Goal: Task Accomplishment & Management: Manage account settings

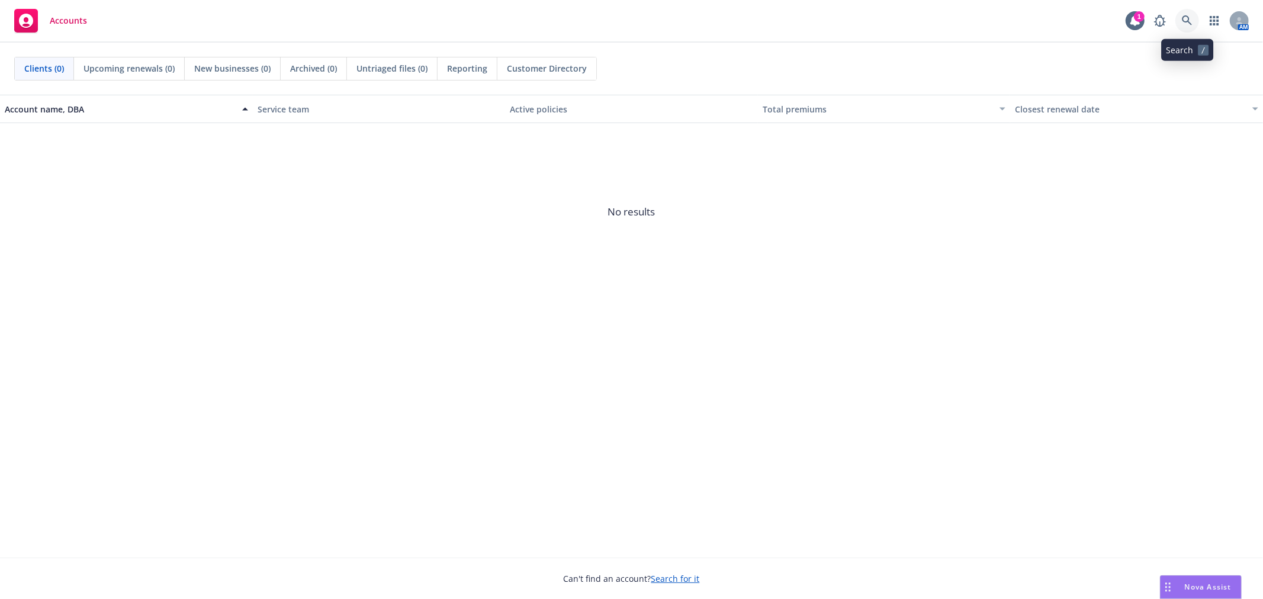
click at [1188, 11] on link at bounding box center [1187, 21] width 24 height 24
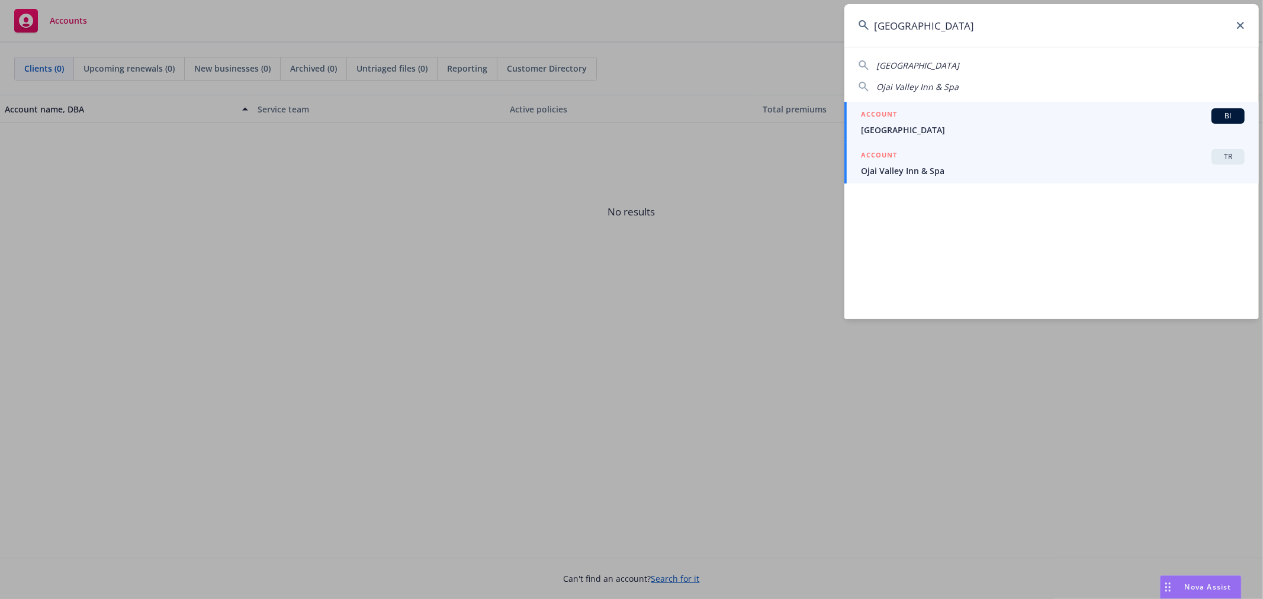
type input "[GEOGRAPHIC_DATA]"
click at [985, 173] on span "Ojai Valley Inn & Spa" at bounding box center [1053, 171] width 384 height 12
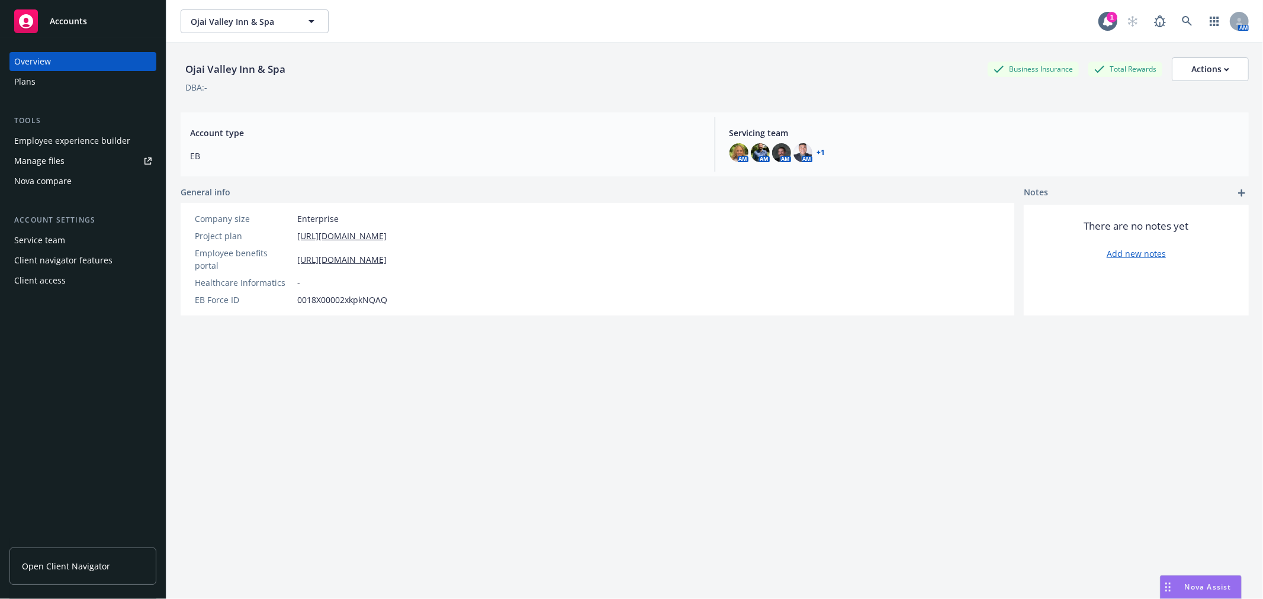
click at [33, 79] on div "Plans" at bounding box center [24, 81] width 21 height 19
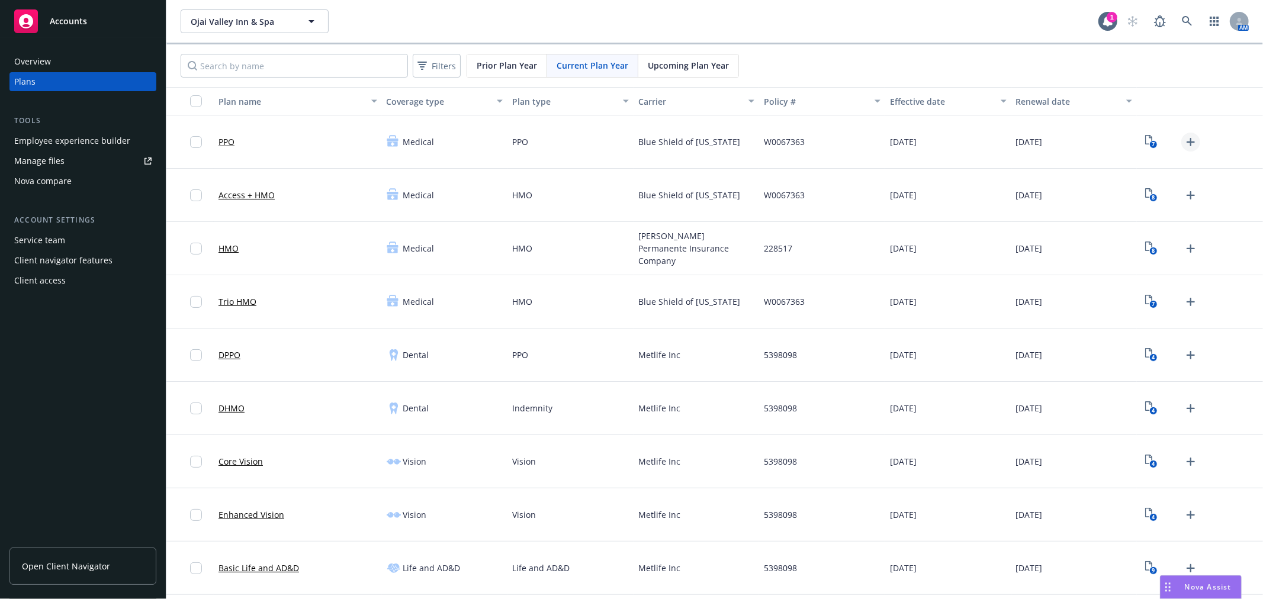
click at [1185, 139] on icon "Upload Plan Documents" at bounding box center [1190, 142] width 14 height 14
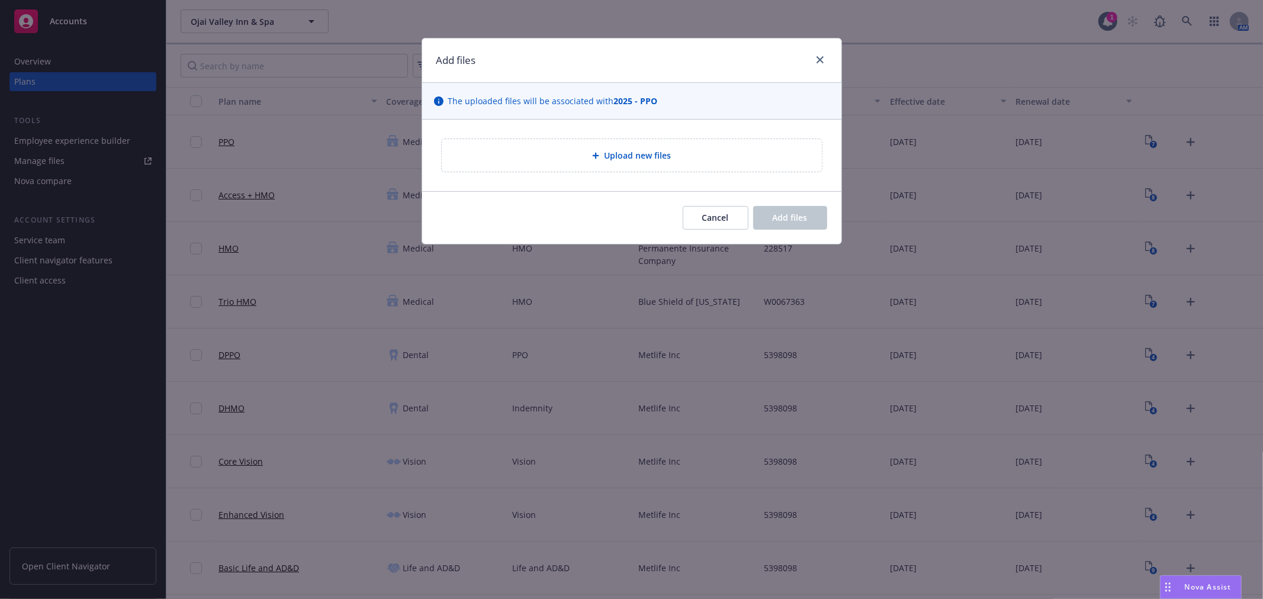
click at [723, 157] on div "Upload new files" at bounding box center [631, 156] width 361 height 14
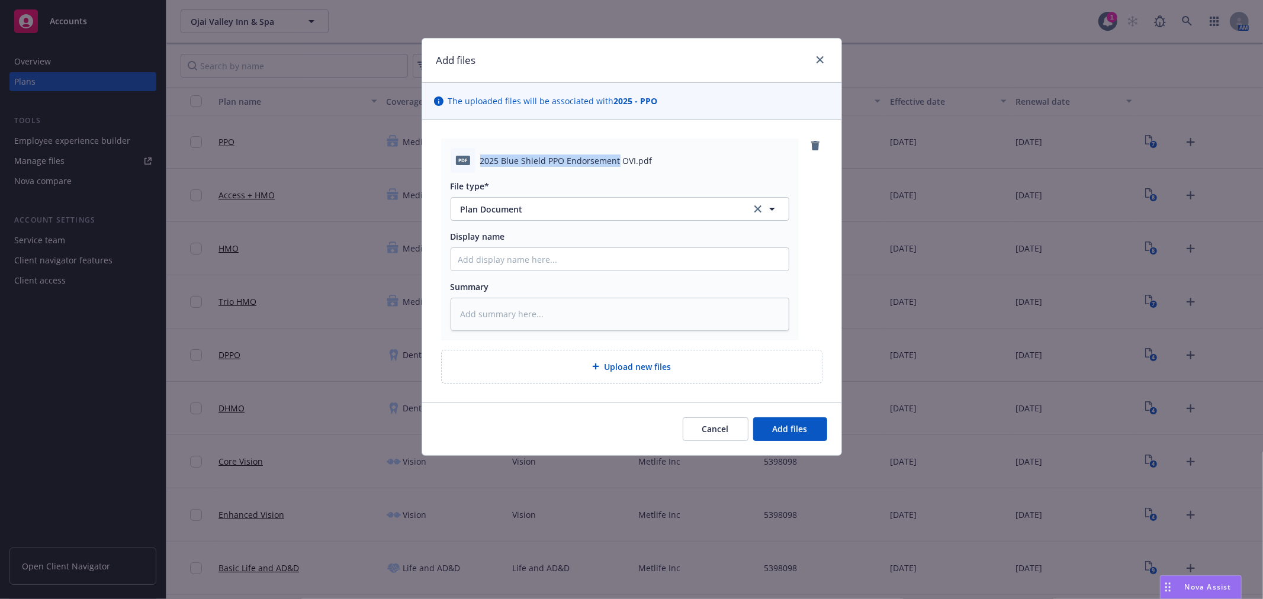
drag, startPoint x: 617, startPoint y: 160, endPoint x: 480, endPoint y: 162, distance: 137.4
click at [480, 162] on span "2025 Blue Shield PPO Endorsement OVI.pdf" at bounding box center [566, 161] width 172 height 12
copy span "2025 Blue Shield PPO Endorsement"
click at [521, 261] on input "Display name" at bounding box center [619, 259] width 337 height 22
paste input "2025 Blue Shield PPO Endorsement"
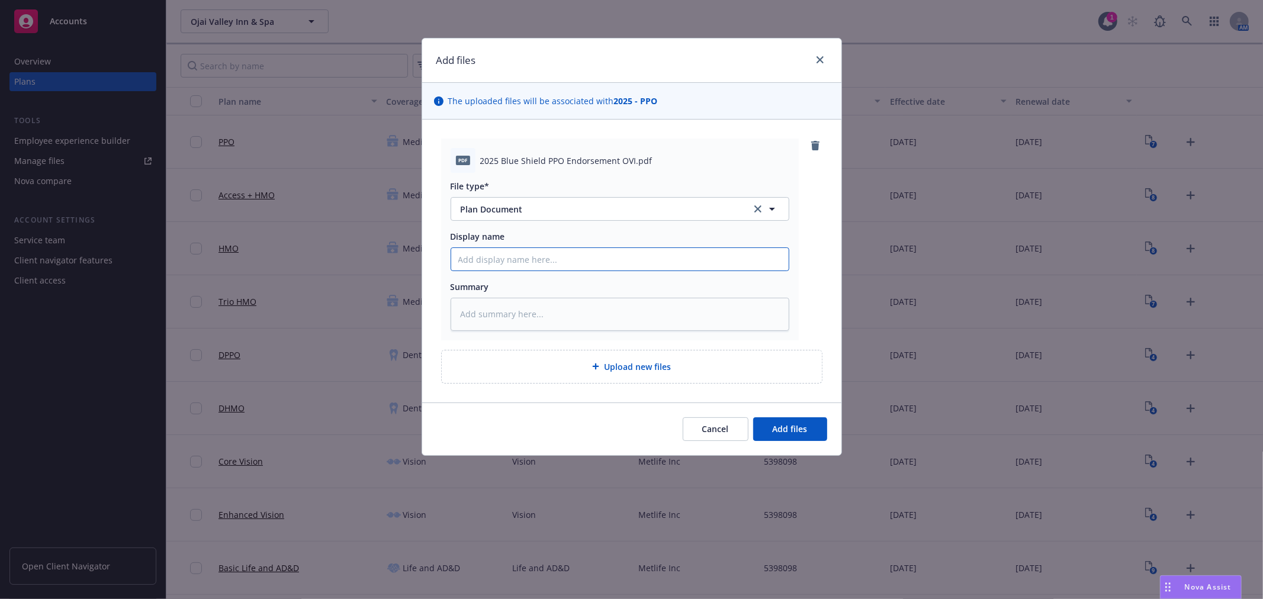
type textarea "x"
type input "2025 Blue Shield PPO Endorsement"
click at [542, 260] on input "2025 Blue Shield PPO Endorsement" at bounding box center [619, 259] width 337 height 22
type textarea "x"
type input "2025 Blue Shield PPO EEndorsement"
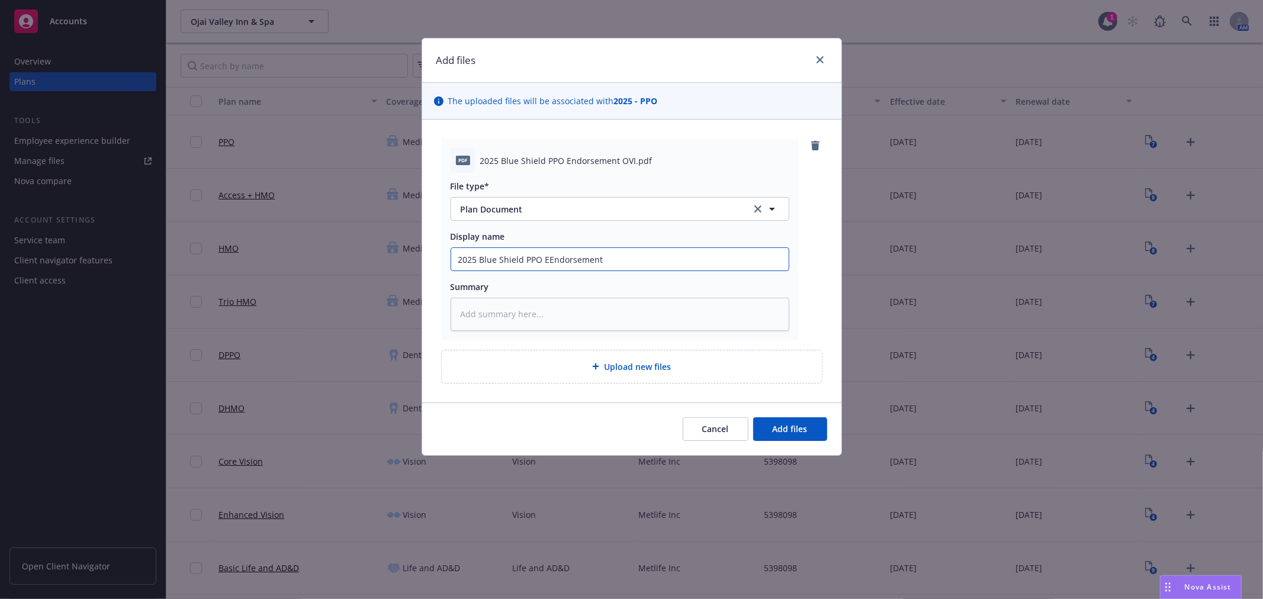
type textarea "x"
type input "2025 Blue Shield PPO EOEndorsement"
type textarea "x"
type input "2025 Blue Shield PPO EOCEndorsement"
type textarea "x"
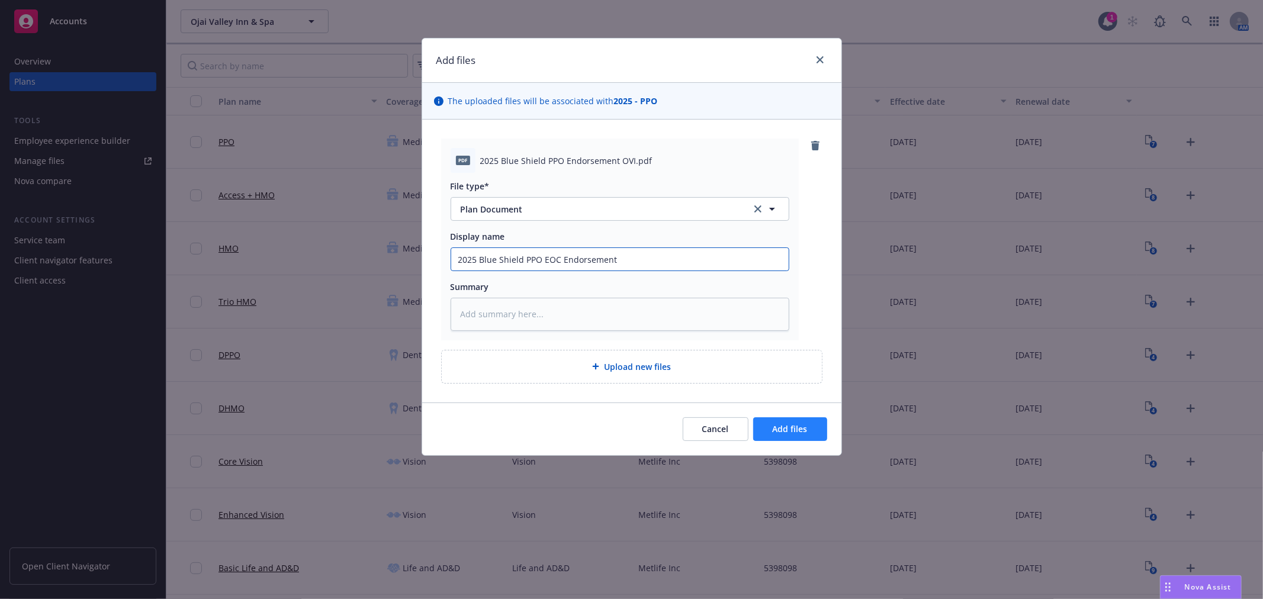
type input "2025 Blue Shield PPO EOC Endorsement"
click at [797, 424] on span "Add files" at bounding box center [790, 428] width 35 height 11
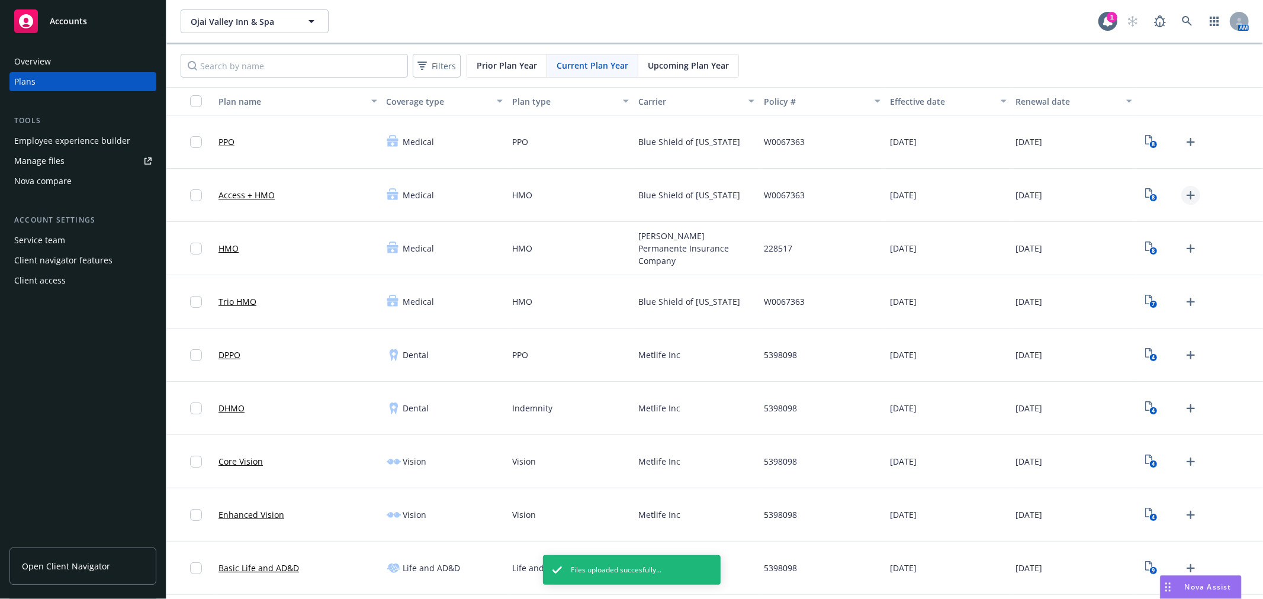
click at [1183, 192] on icon "Upload Plan Documents" at bounding box center [1190, 195] width 14 height 14
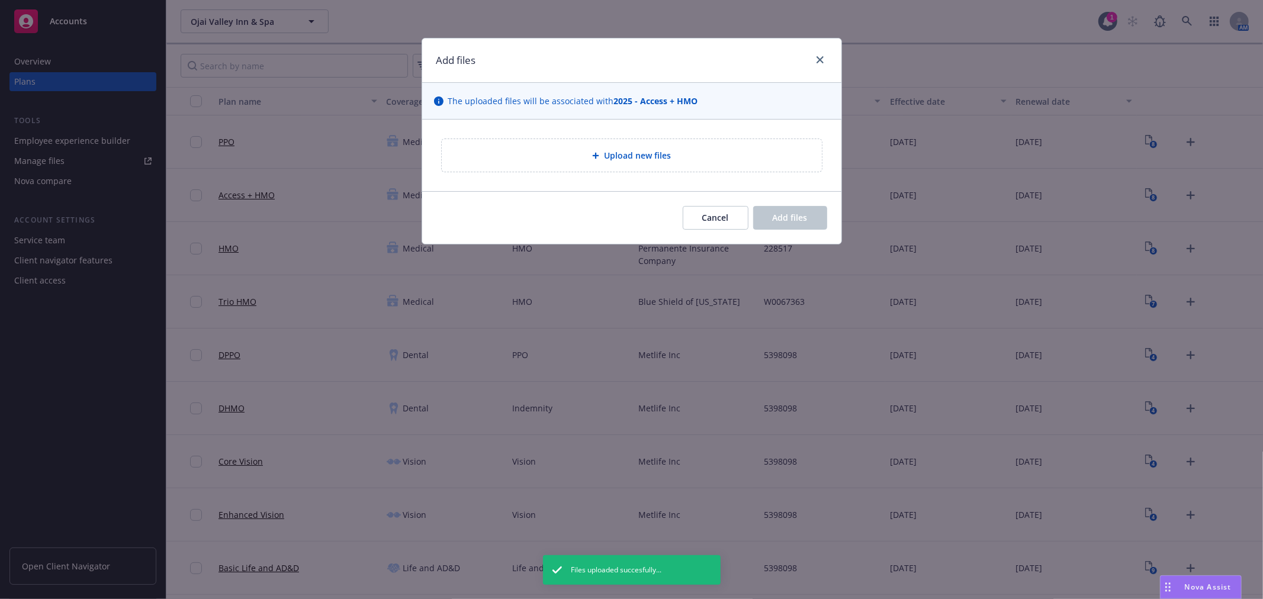
click at [699, 160] on div "Upload new files" at bounding box center [631, 156] width 361 height 14
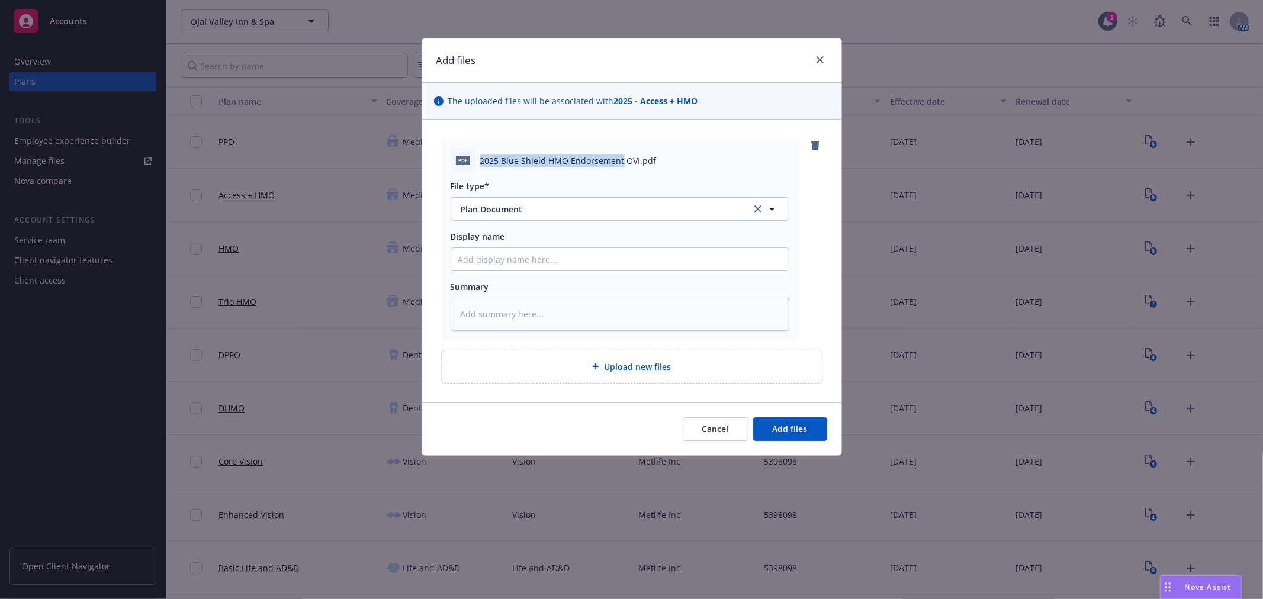
drag, startPoint x: 620, startPoint y: 162, endPoint x: 481, endPoint y: 163, distance: 139.1
click at [481, 163] on span "2025 Blue Shield HMO Endorsement OVI.pdf" at bounding box center [568, 161] width 176 height 12
copy span "2025 Blue Shield HMO Endorsement"
click at [563, 266] on input "Display name" at bounding box center [619, 259] width 337 height 22
paste input "2025 Blue Shield HMO Endorsement"
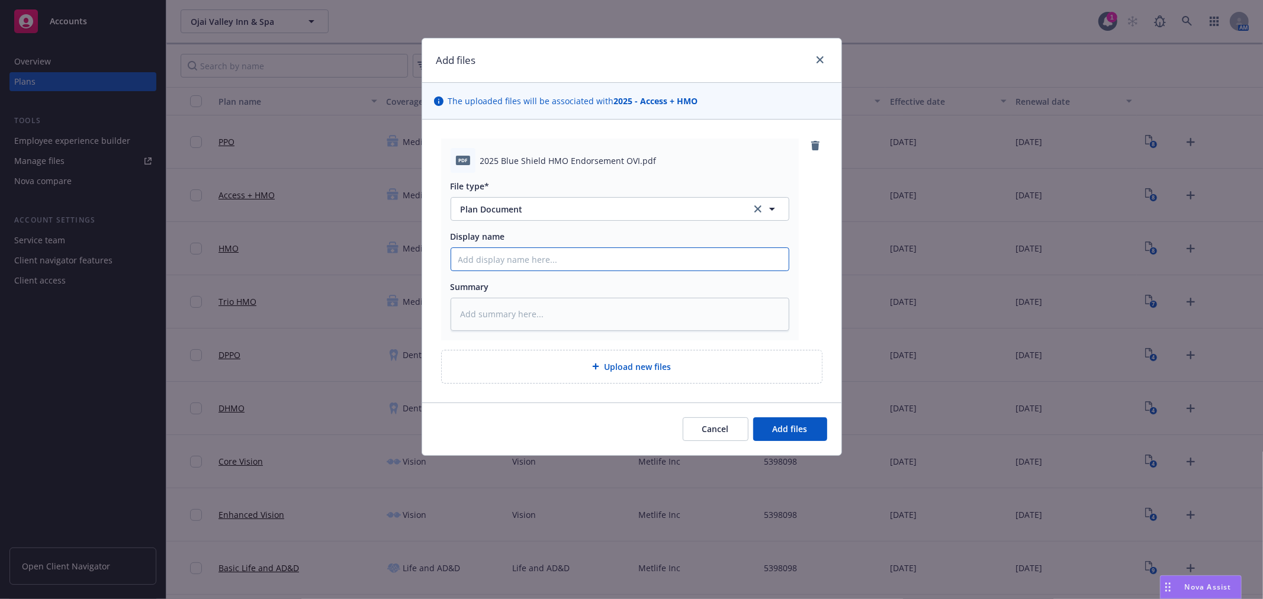
type textarea "x"
type input "2025 Blue Shield HMO Endorsement"
click at [546, 258] on input "2025 Blue Shield HMO Endorsement" at bounding box center [619, 259] width 337 height 22
type textarea "x"
type input "2025 Blue Shield HMO EEndorsement"
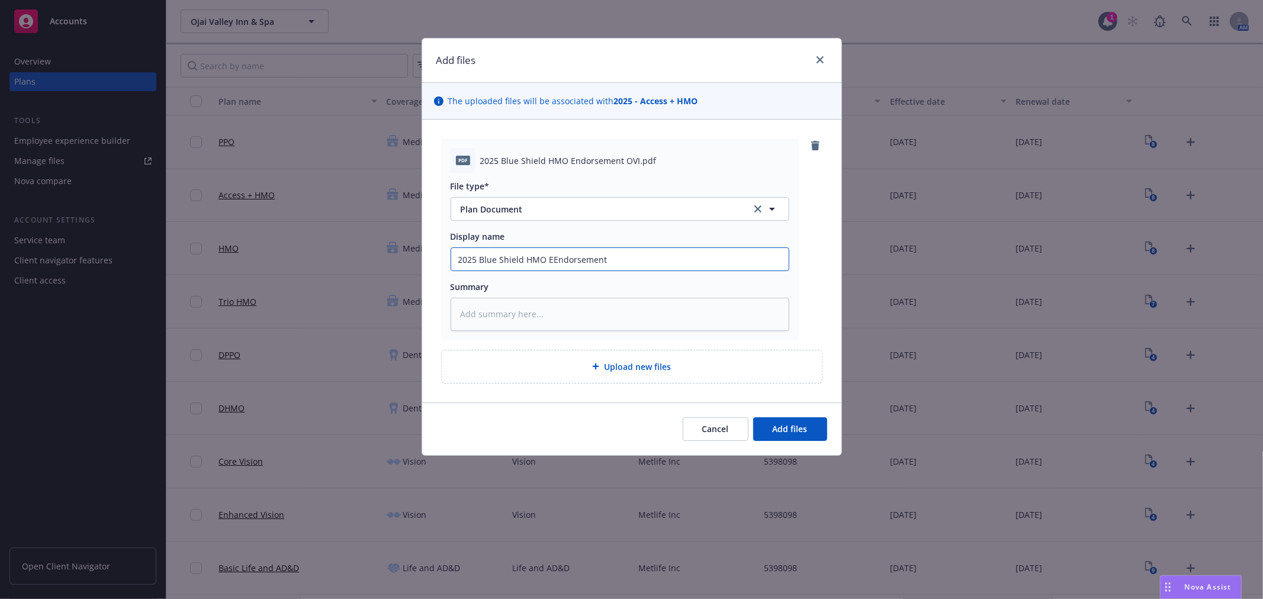
type textarea "x"
type input "2025 Blue Shield HMO EOEndorsement"
type textarea "x"
type input "2025 Blue Shield HMO EOCEndorsement"
type textarea "x"
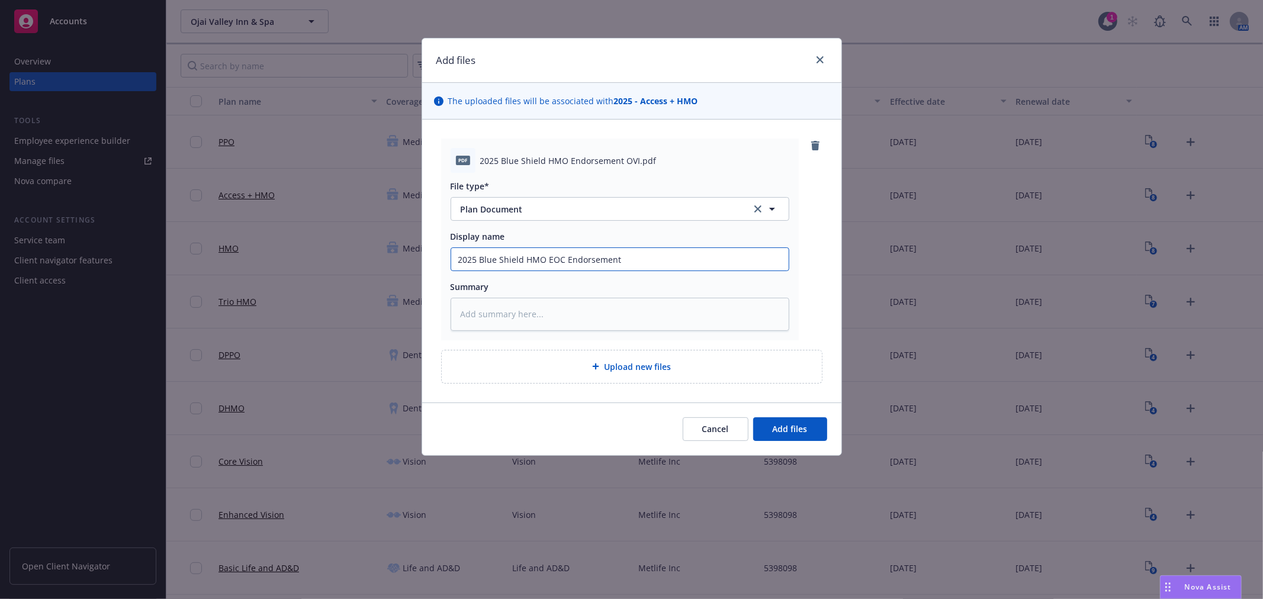
type input "2025 Blue Shield HMO EOC Endorsement"
click at [753, 417] on button "Add files" at bounding box center [790, 429] width 74 height 24
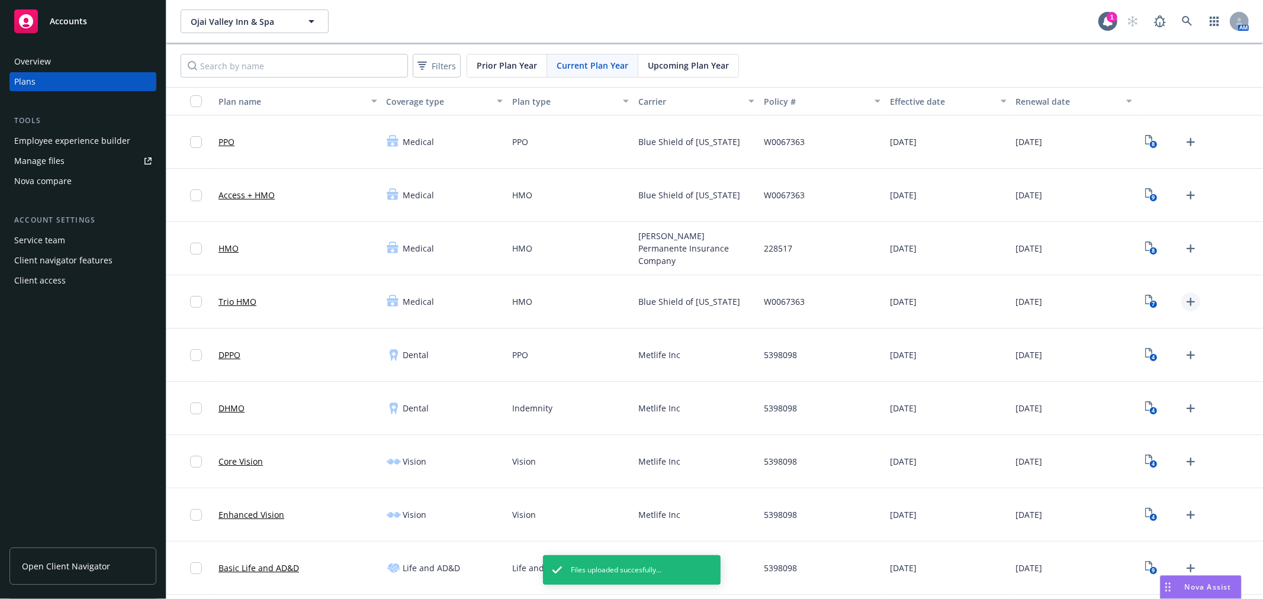
click at [1183, 303] on icon "Upload Plan Documents" at bounding box center [1190, 302] width 14 height 14
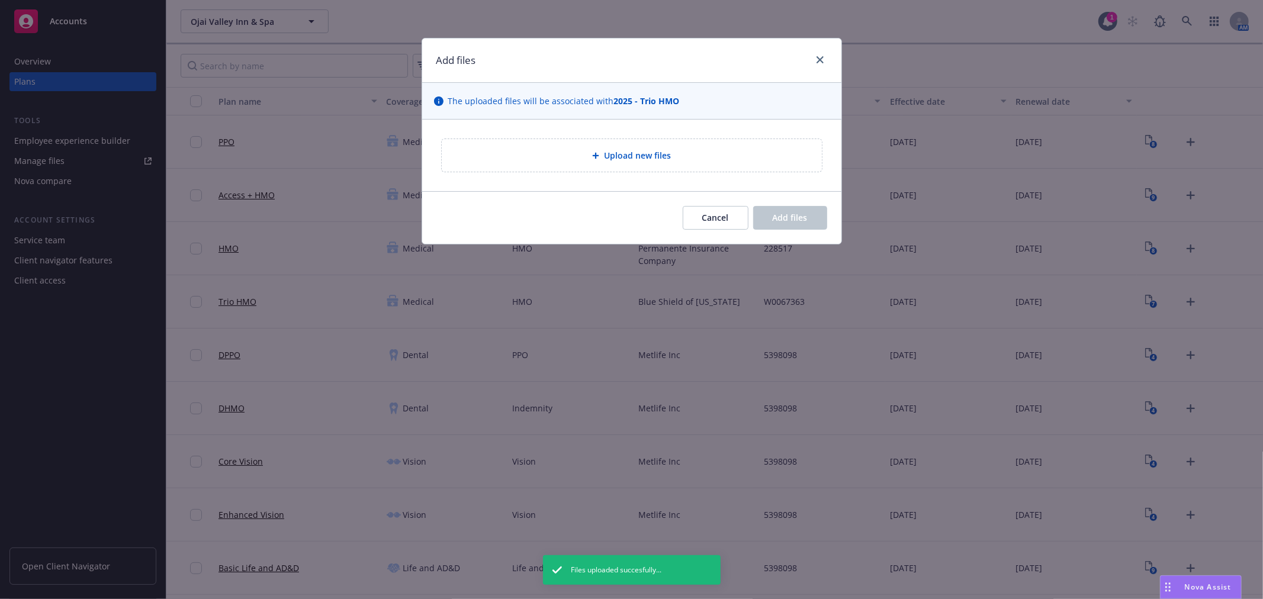
click at [631, 156] on span "Upload new files" at bounding box center [637, 155] width 67 height 12
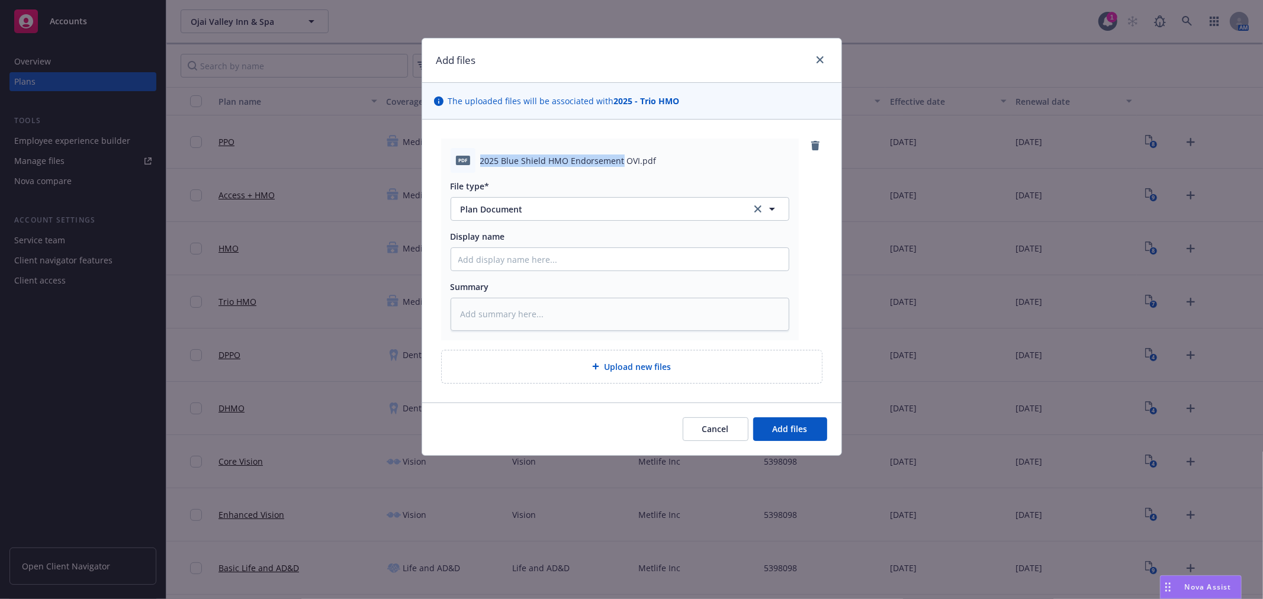
drag, startPoint x: 619, startPoint y: 161, endPoint x: 477, endPoint y: 155, distance: 142.2
click at [477, 155] on div "pdf 2025 Blue Shield HMO Endorsement OVI.pdf" at bounding box center [620, 160] width 339 height 25
copy span "2025 Blue Shield HMO Endorsement"
click at [546, 262] on input "Display name" at bounding box center [619, 259] width 337 height 22
paste input "2025 Blue Shield HMO Endorsement"
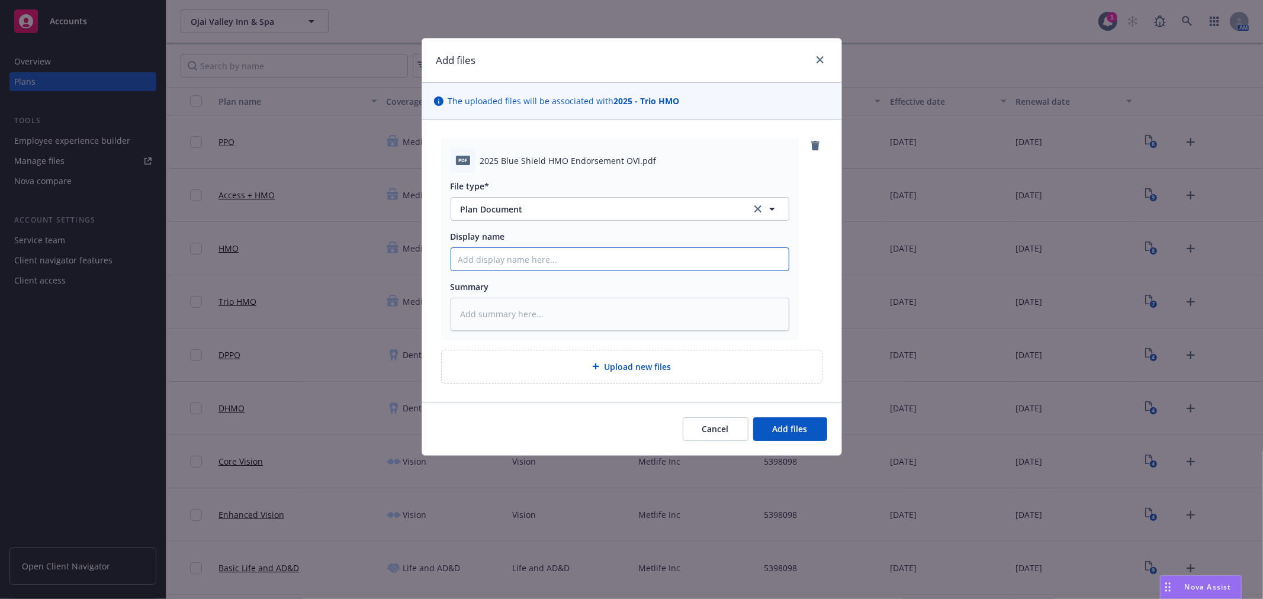
type textarea "x"
type input "2025 Blue Shield HMO Endorsement"
click at [522, 257] on input "2025 Blue Shield HMO Endorsement" at bounding box center [619, 259] width 337 height 22
type textarea "x"
type input "2025 Blue Shield HMO Endorsement"
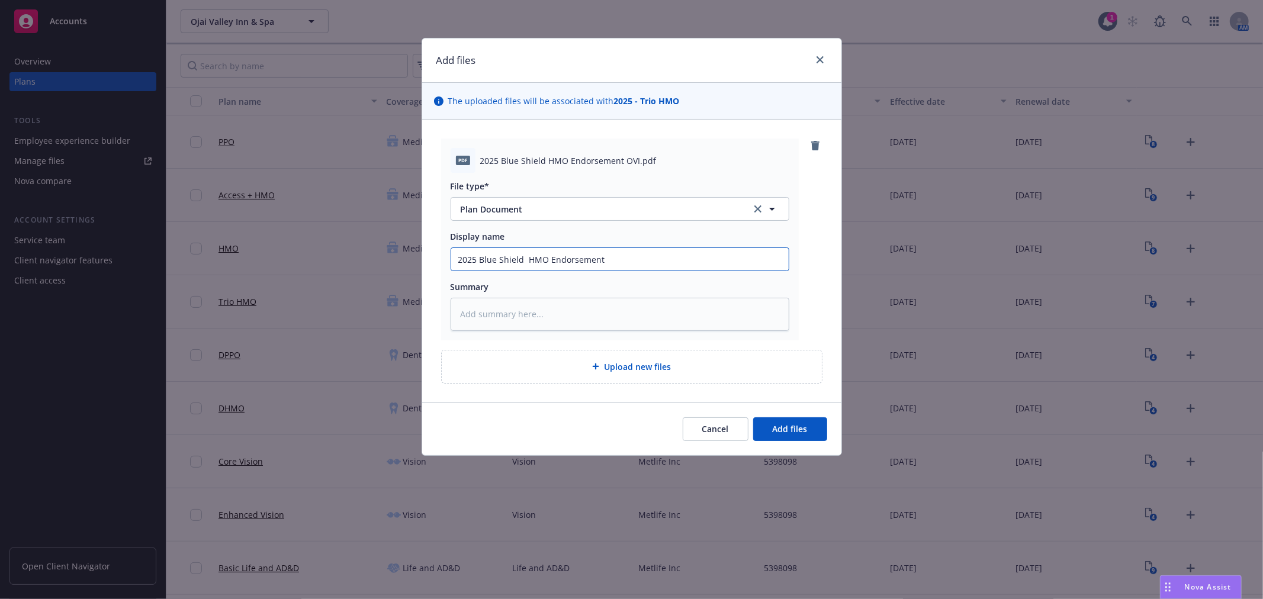
type textarea "x"
type input "2025 Blue Shield T HMO Endorsement"
type textarea "x"
type input "2025 Blue Shield Tr HMO Endorsement"
type textarea "x"
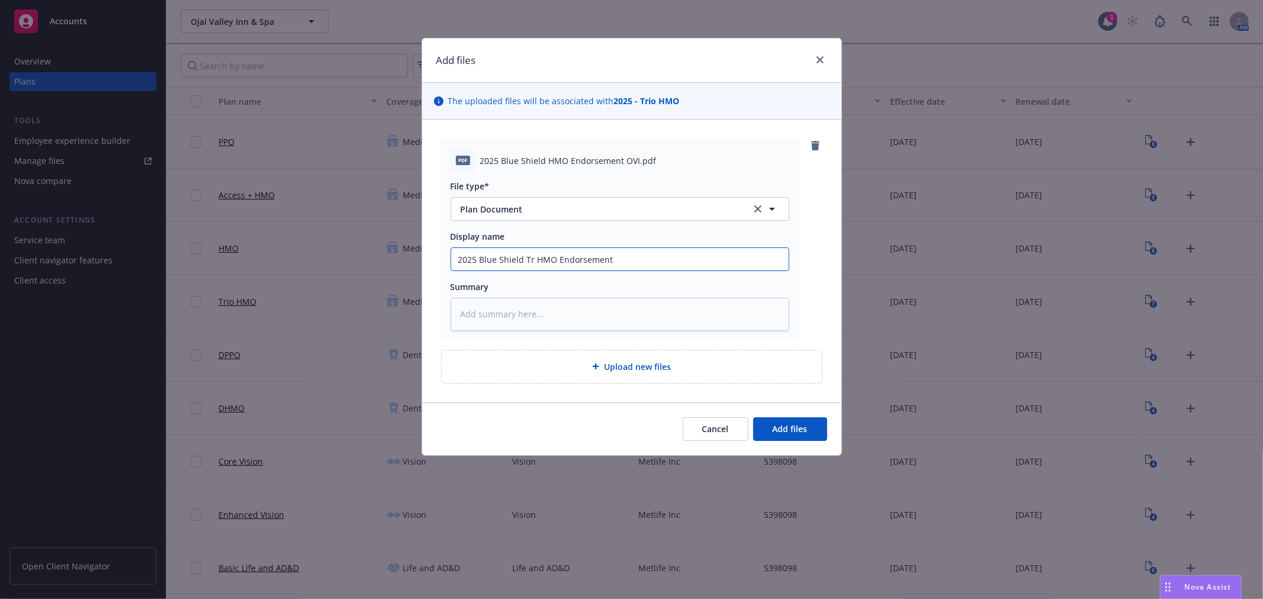
type input "2025 Blue Shield Tri HMO Endorsement"
type textarea "x"
type input "2025 Blue Shield Trio HMO Endorsement"
type textarea "x"
type input "2025 Blue Shield Trio HMO Endorsement"
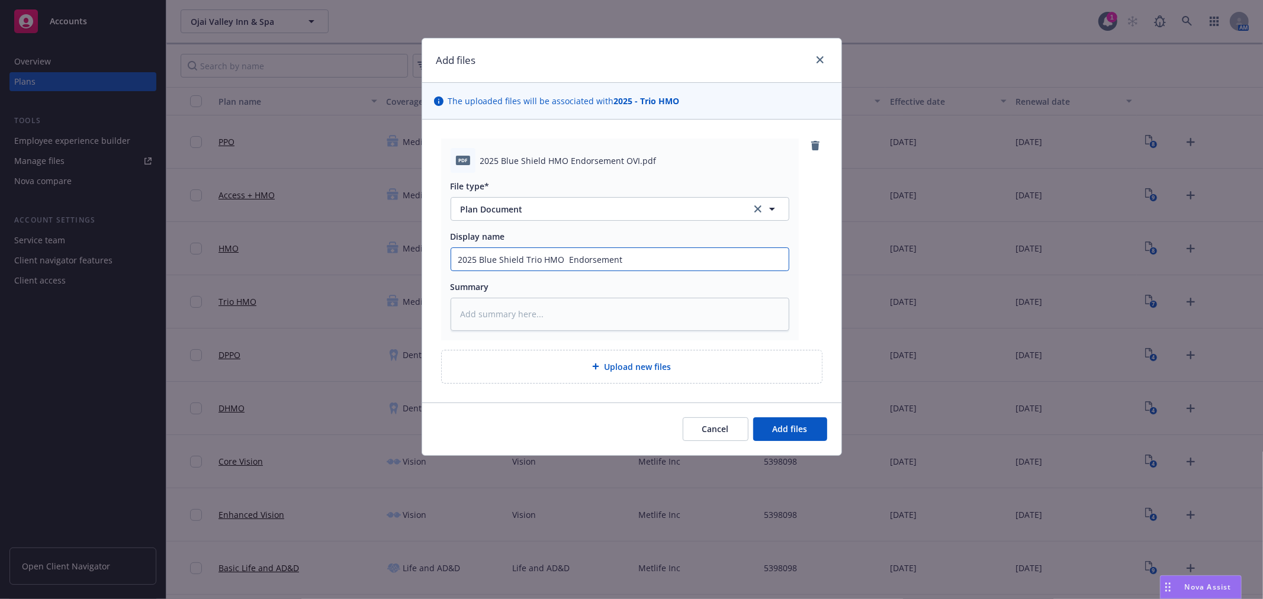
type textarea "x"
type input "2025 Blue Shield Trio HMO E Endorsement"
type textarea "x"
type input "2025 Blue Shield Trio HMO EO Endorsement"
type textarea "x"
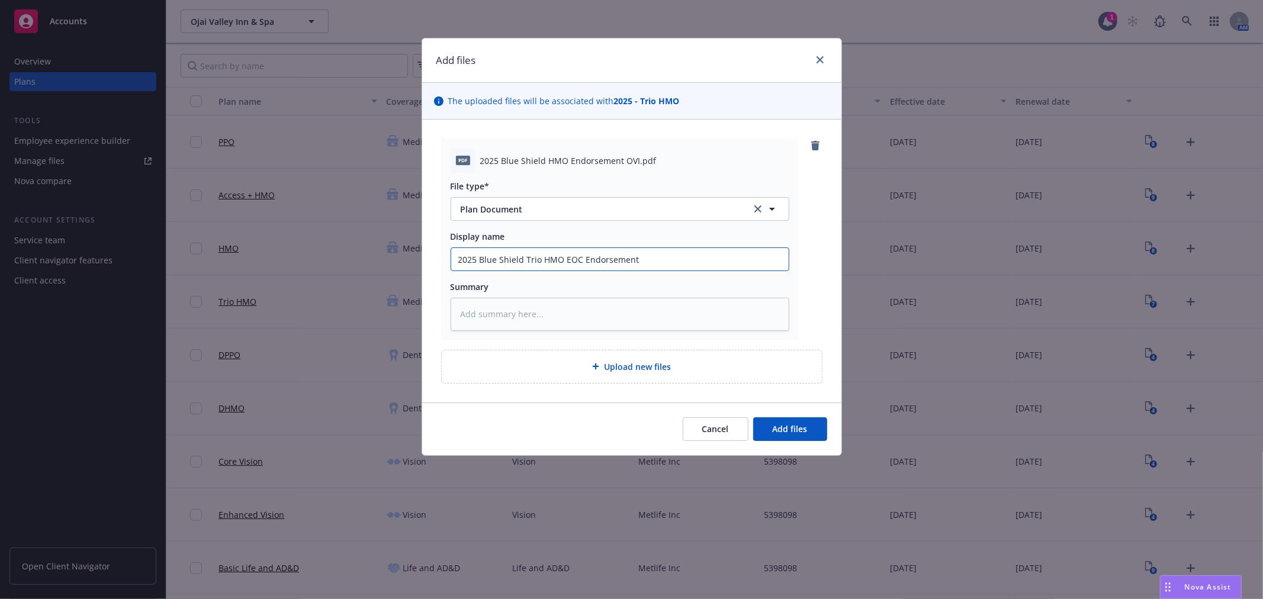
type input "2025 Blue Shield Trio HMO EOC Endorsement"
click at [753, 417] on button "Add files" at bounding box center [790, 429] width 74 height 24
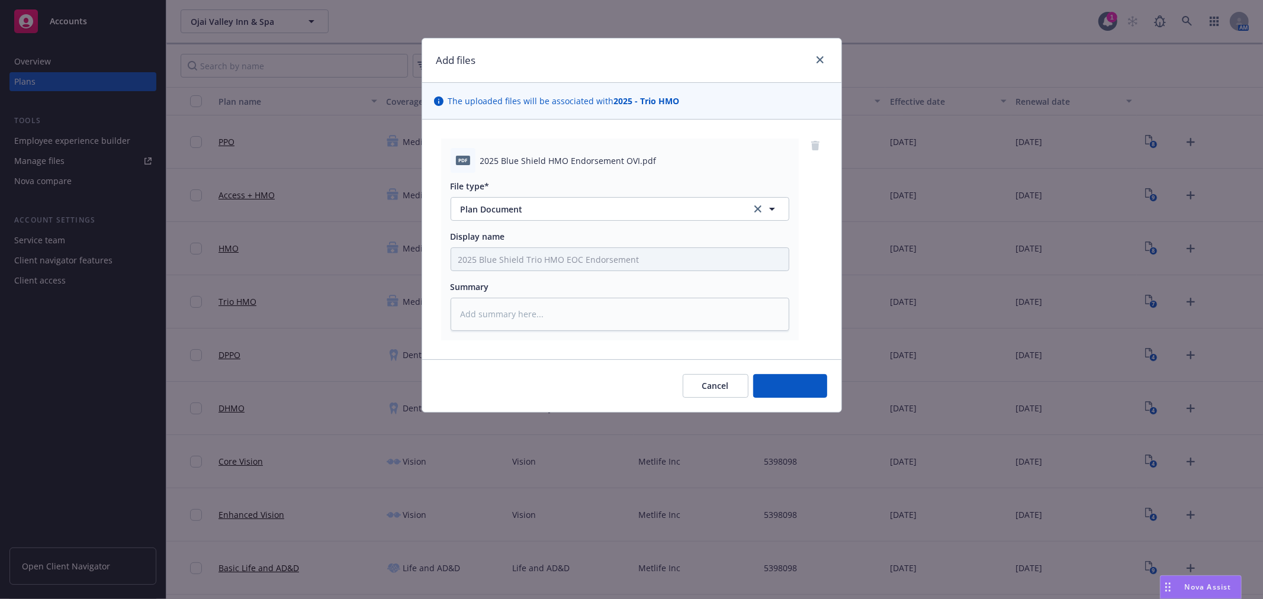
type textarea "x"
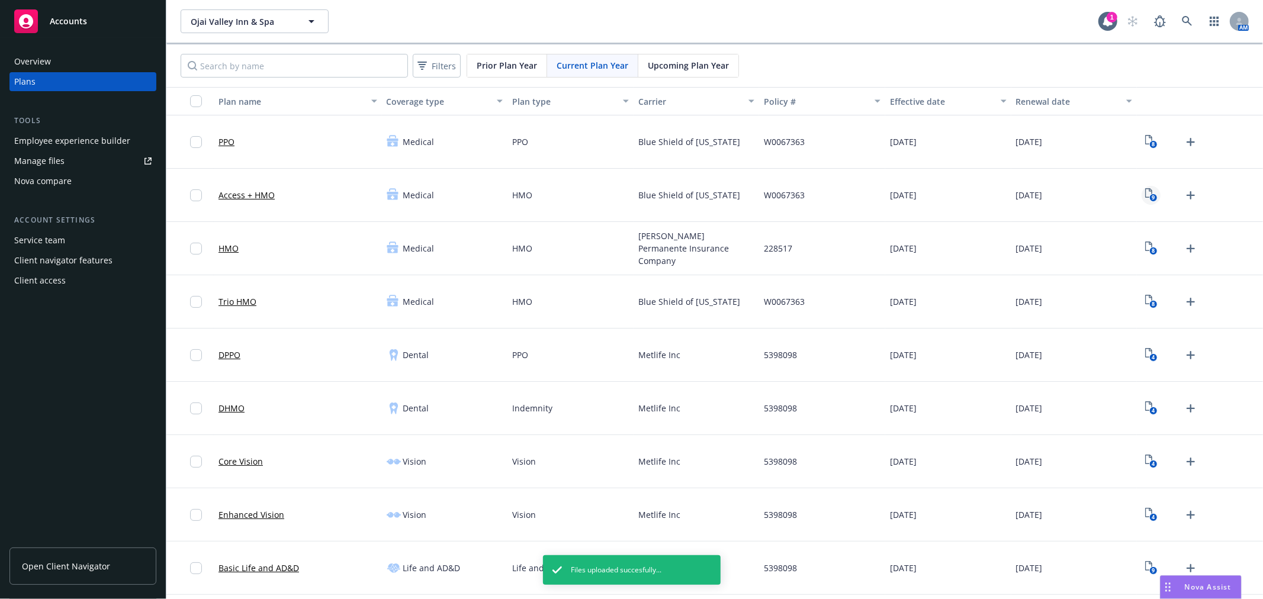
click at [1145, 194] on icon "9" at bounding box center [1151, 195] width 12 height 14
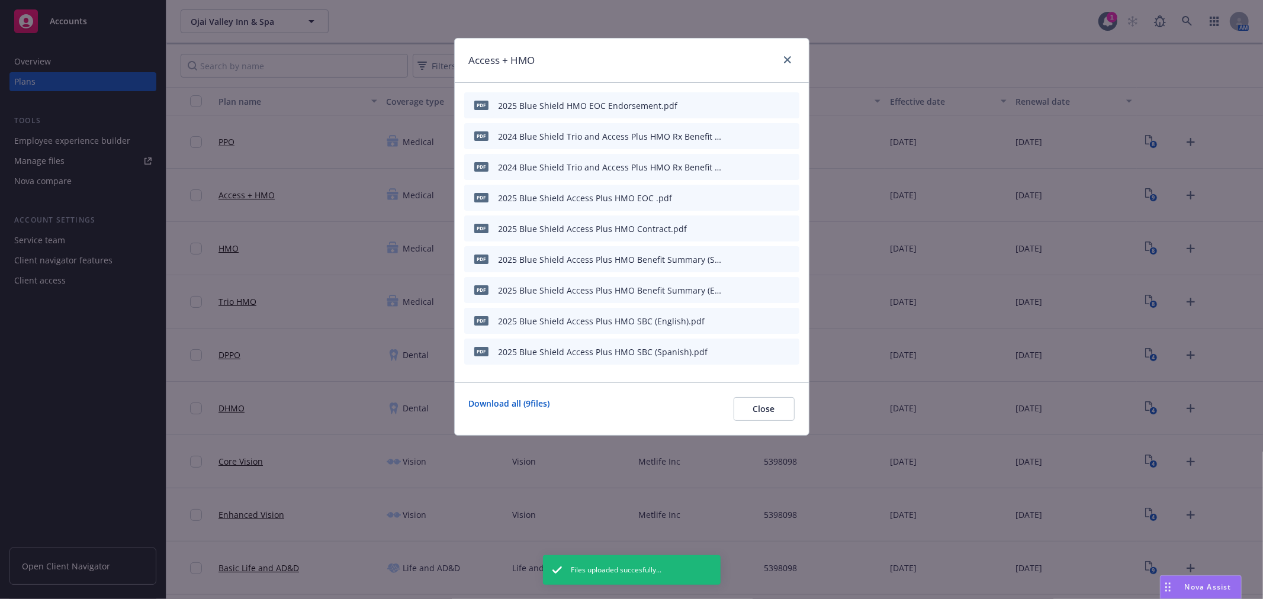
click at [731, 105] on icon "button" at bounding box center [731, 106] width 6 height 6
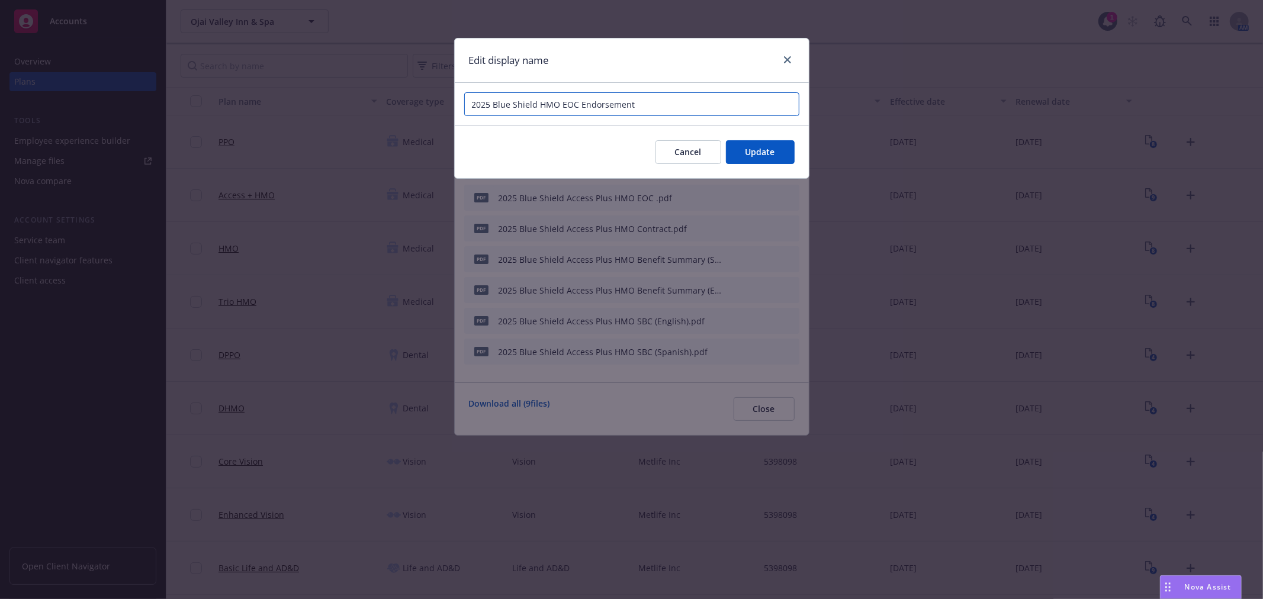
click at [539, 105] on input "2025 Blue Shield HMO EOC Endorsement" at bounding box center [631, 104] width 335 height 24
type input "2025 Blue Shield Access Plus HMO EOC Endorsement"
click at [760, 146] on span "Update" at bounding box center [760, 151] width 30 height 11
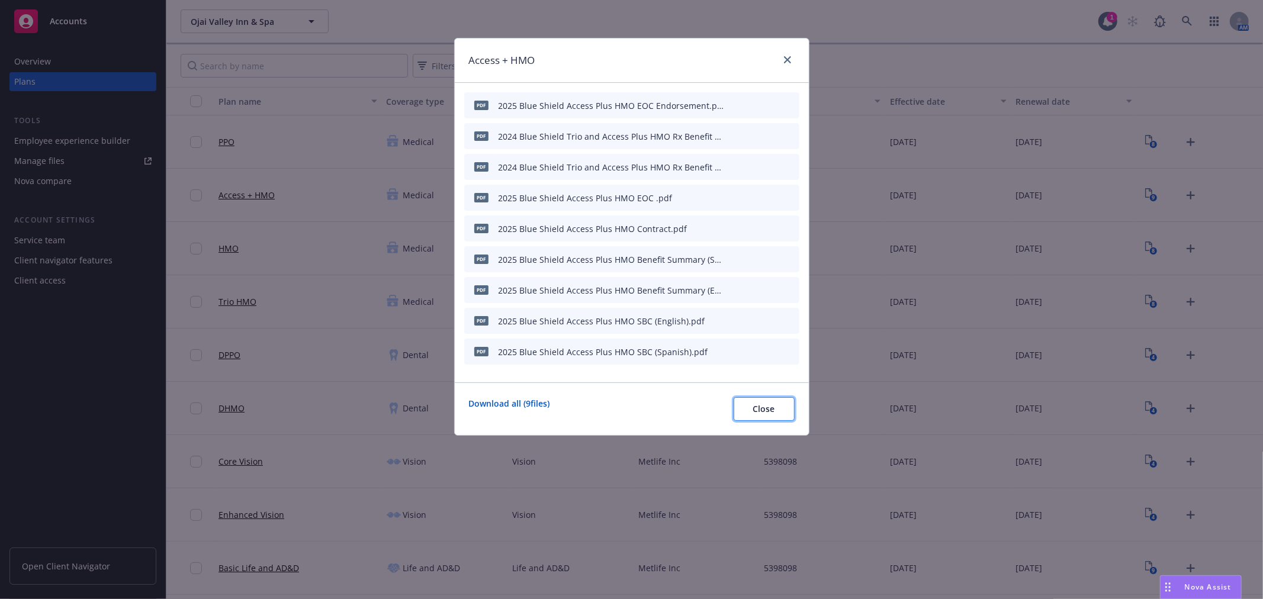
click at [760, 411] on span "Close" at bounding box center [764, 408] width 22 height 11
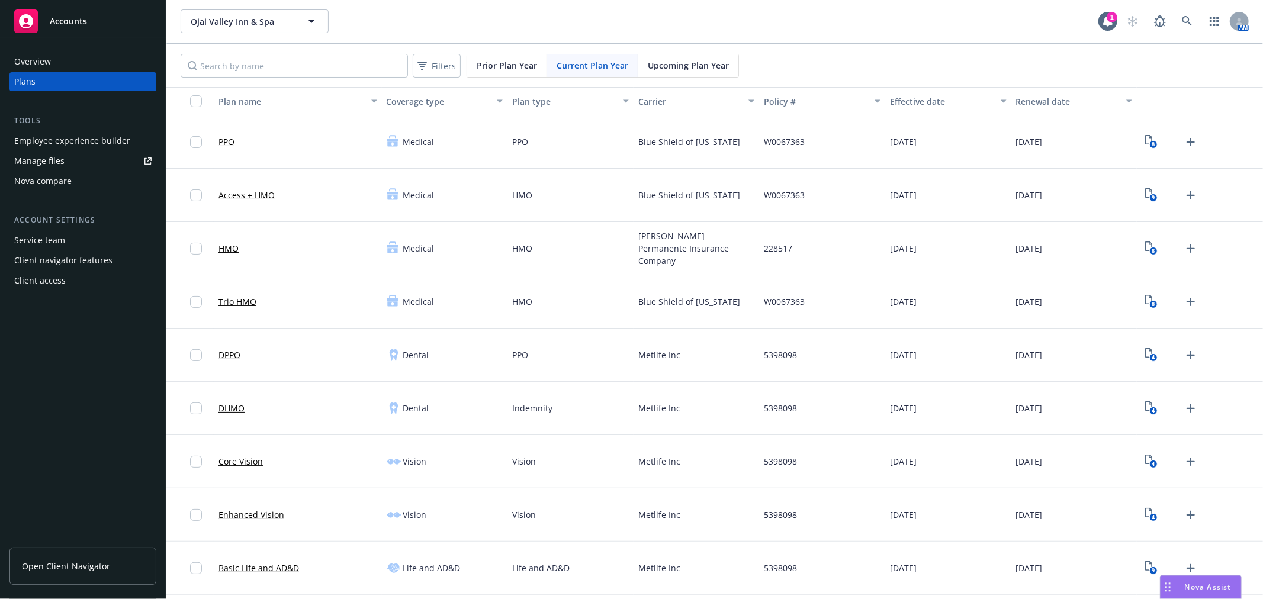
click at [70, 136] on div "Employee experience builder" at bounding box center [72, 140] width 116 height 19
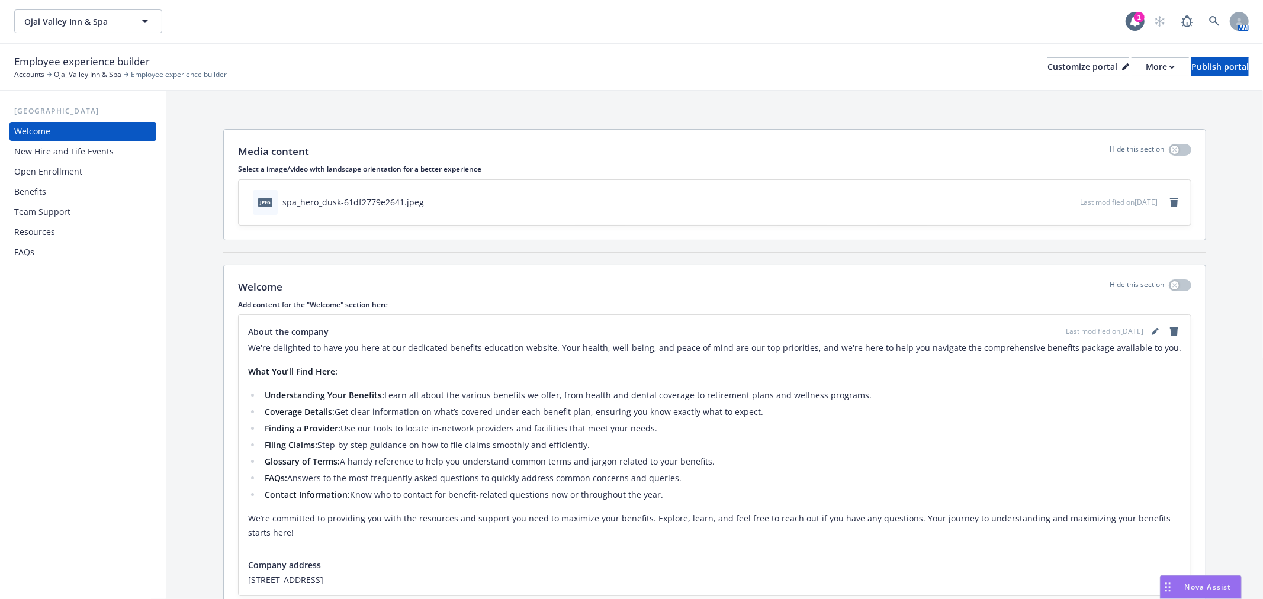
click at [55, 191] on div "Benefits" at bounding box center [82, 191] width 137 height 19
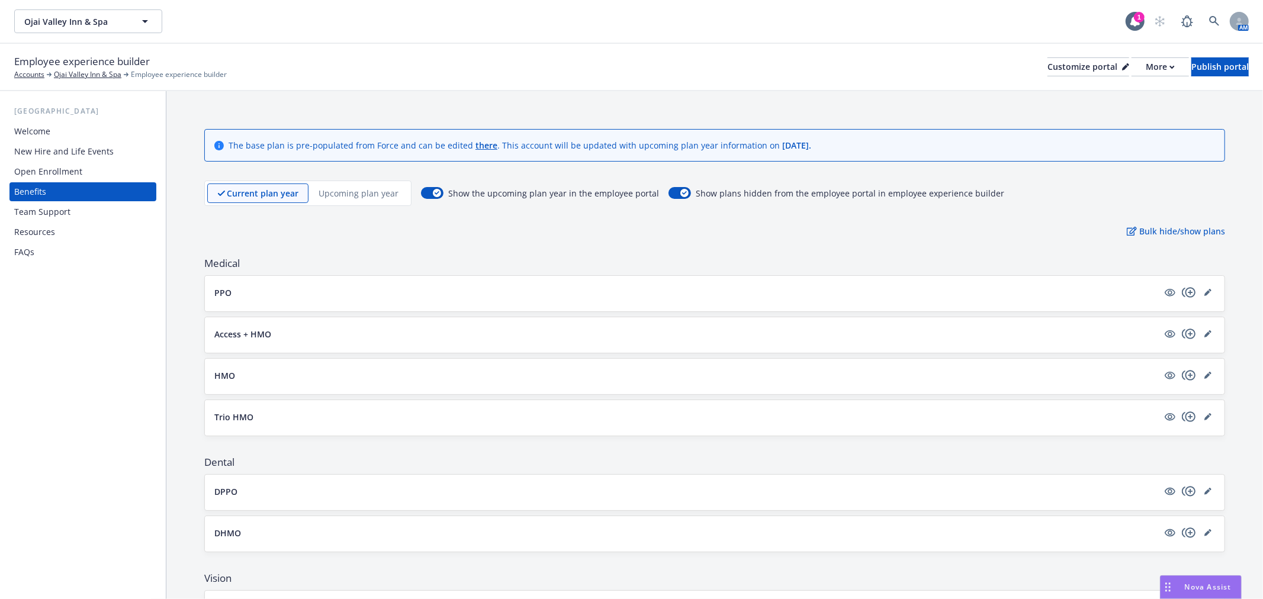
click at [381, 294] on button "PPO" at bounding box center [686, 293] width 944 height 12
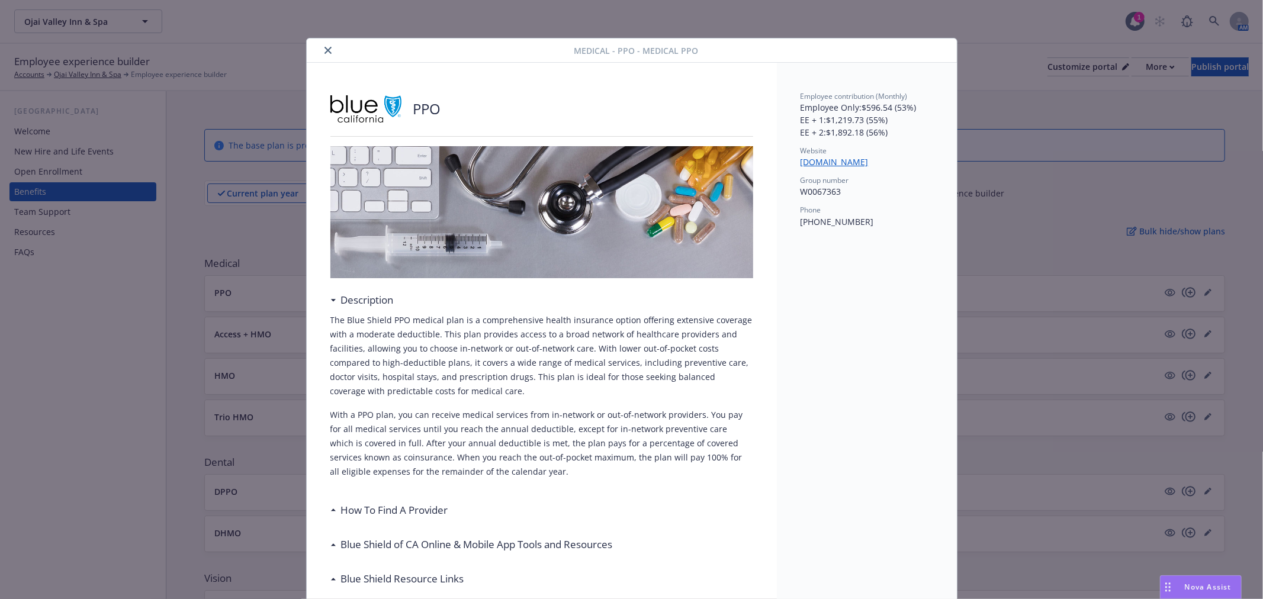
click at [324, 49] on icon "close" at bounding box center [327, 50] width 7 height 7
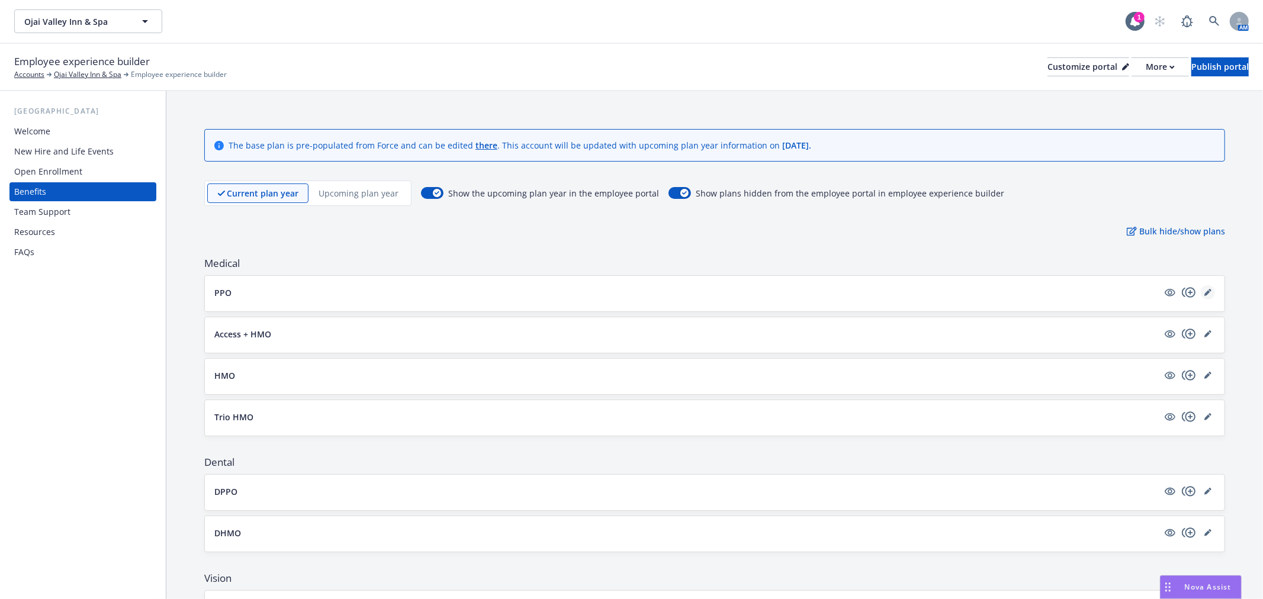
click at [1204, 291] on icon "editPencil" at bounding box center [1207, 292] width 7 height 7
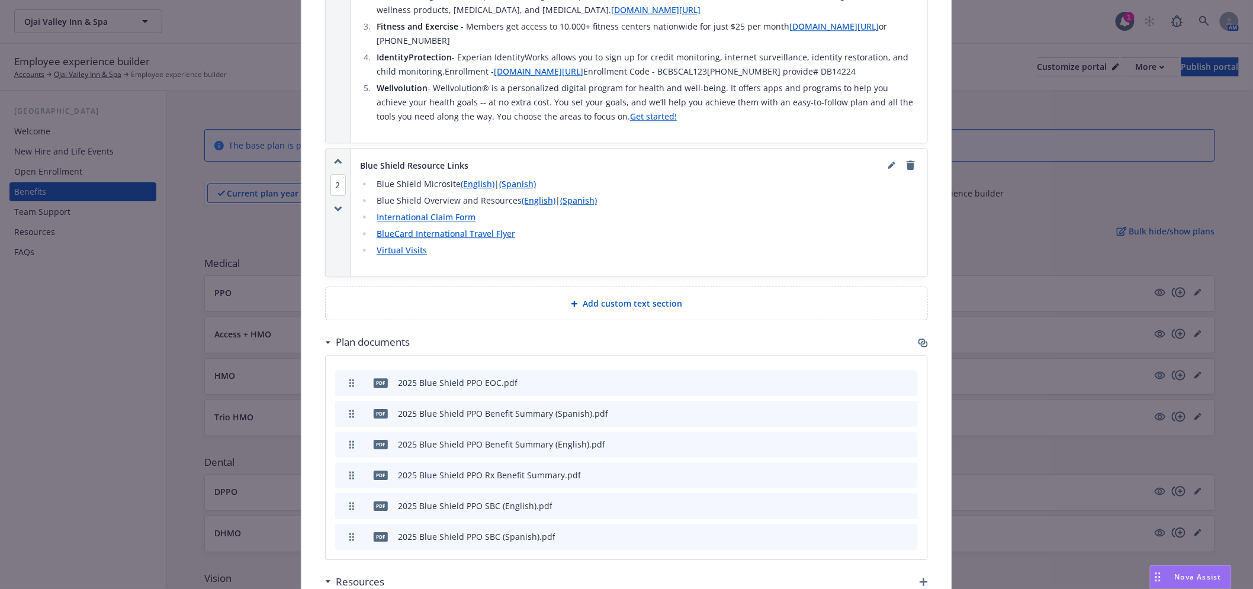
scroll to position [1387, 0]
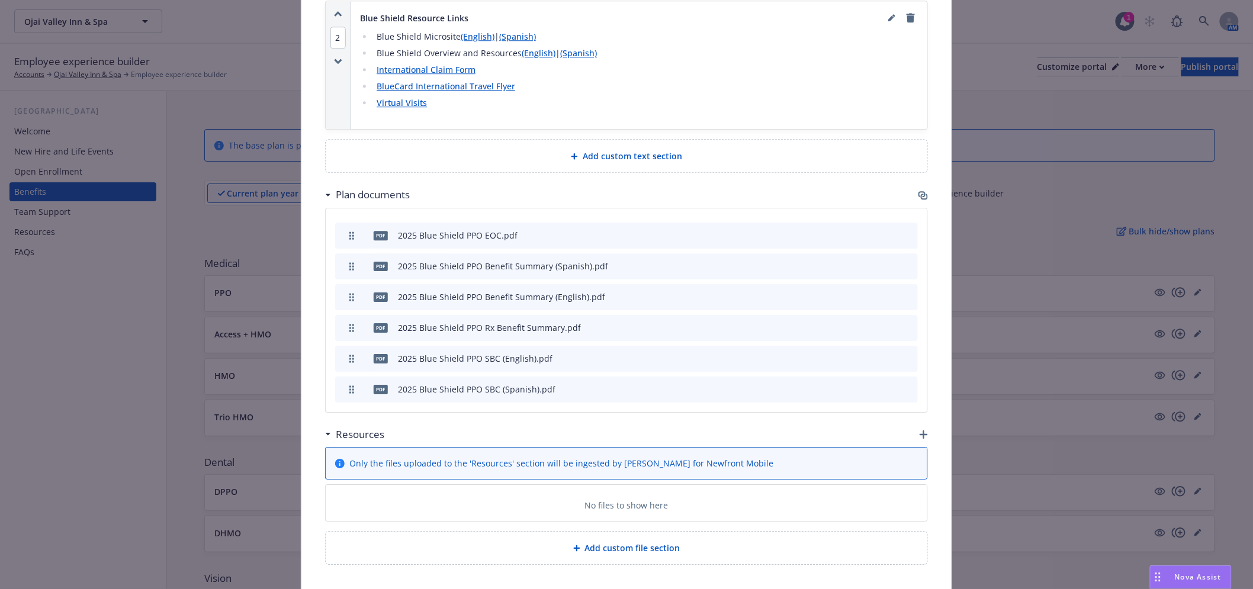
click at [918, 191] on icon "button" at bounding box center [922, 195] width 9 height 9
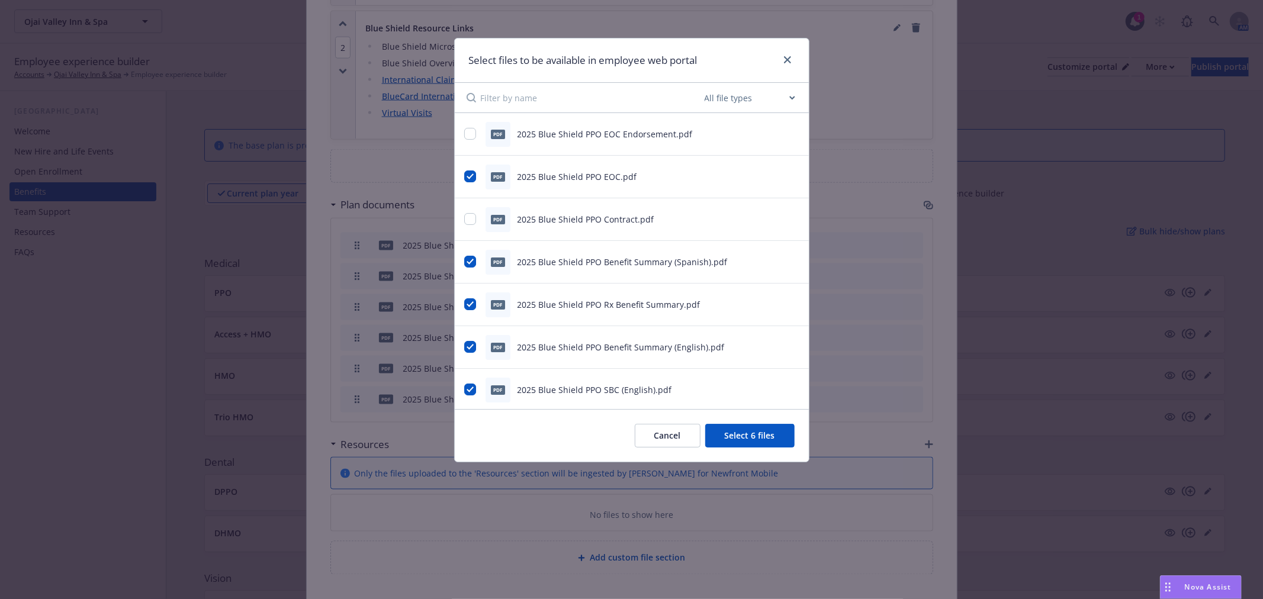
click at [648, 129] on span "2025 Blue Shield PPO EOC Endorsement.pdf" at bounding box center [604, 133] width 175 height 11
click at [469, 133] on input "checkbox" at bounding box center [470, 134] width 12 height 12
checkbox input "true"
click at [768, 453] on div "Cancel Select 7 files" at bounding box center [632, 435] width 354 height 53
click at [762, 430] on button "Select 7 files" at bounding box center [749, 436] width 89 height 24
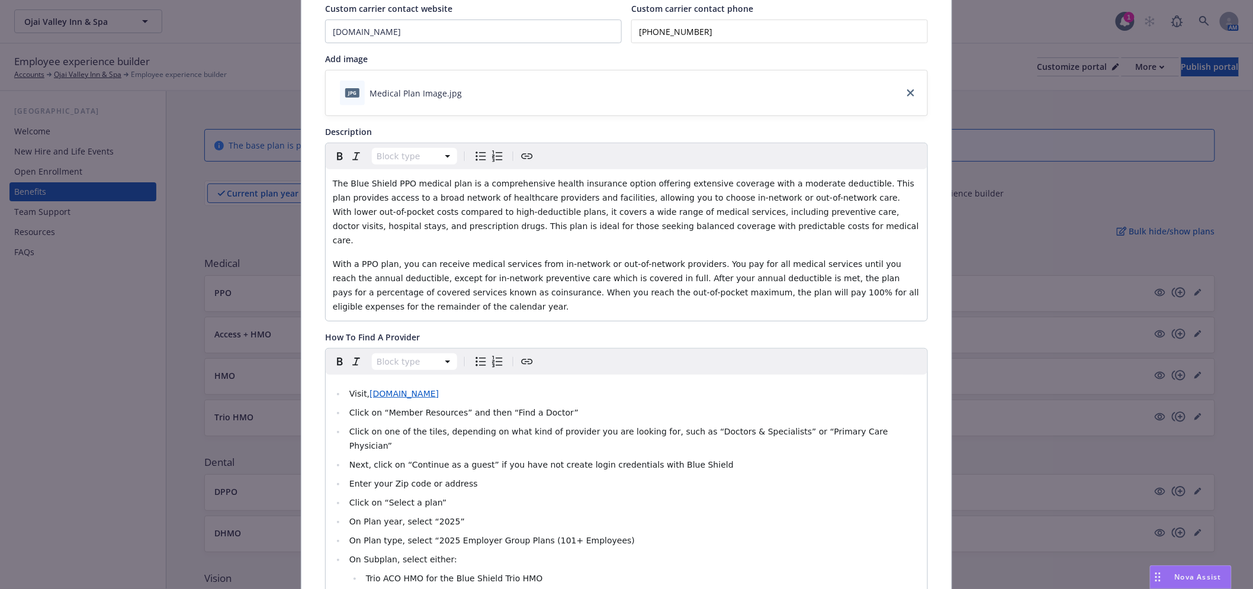
scroll to position [0, 0]
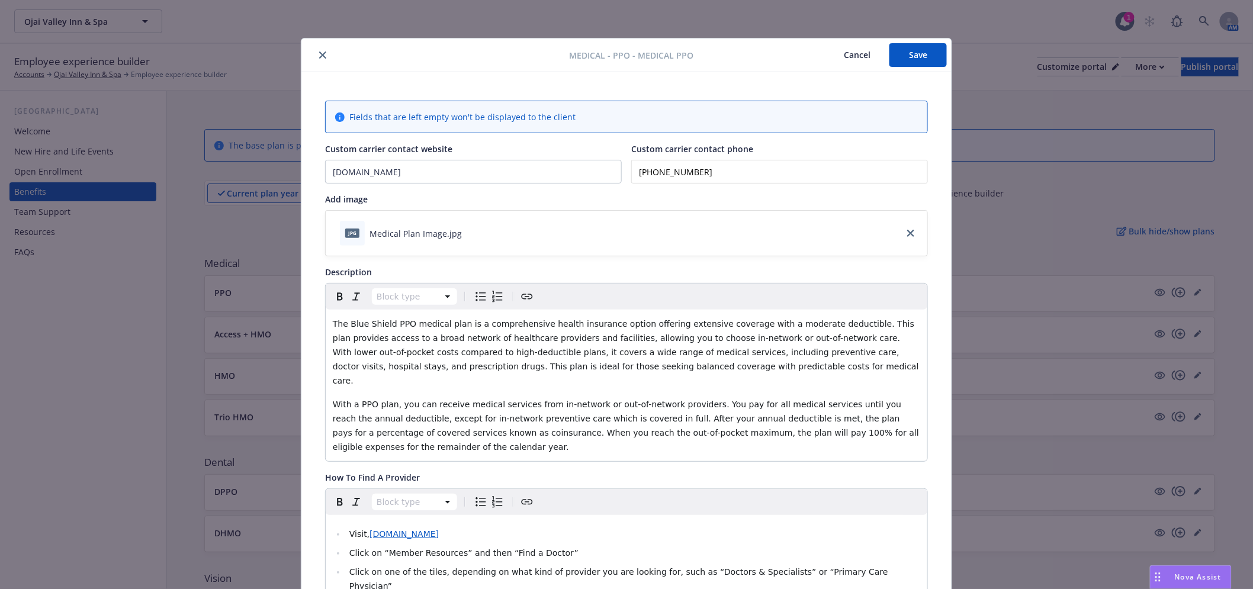
click at [896, 54] on button "Save" at bounding box center [917, 55] width 57 height 24
click at [319, 56] on icon "close" at bounding box center [322, 55] width 7 height 7
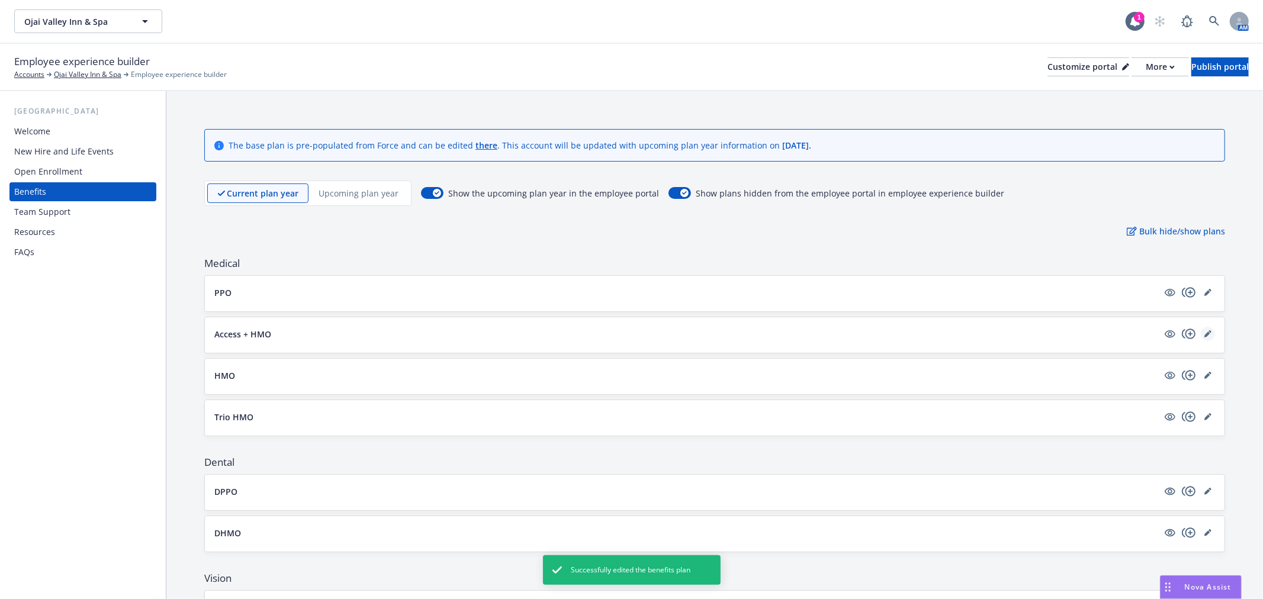
click at [1204, 334] on icon "editPencil" at bounding box center [1207, 333] width 7 height 7
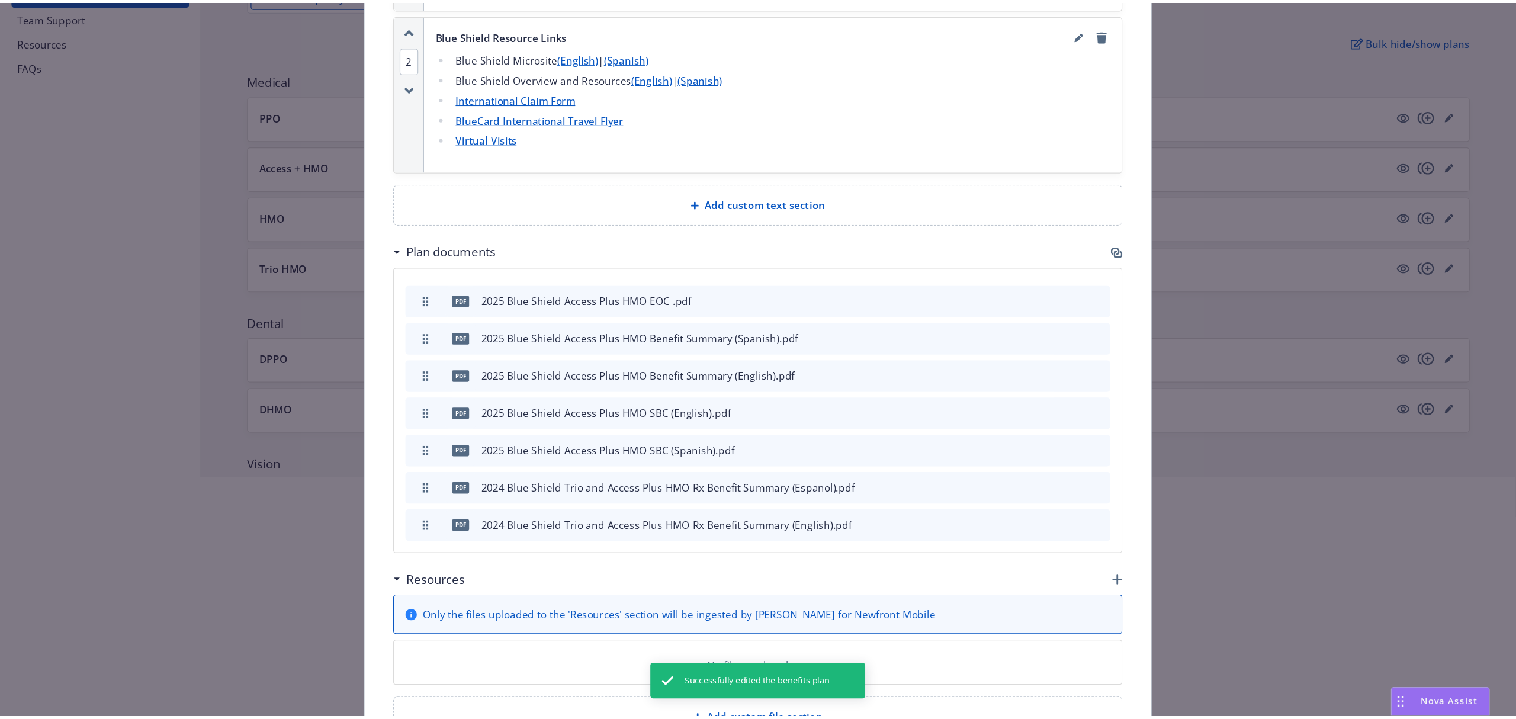
scroll to position [1149, 0]
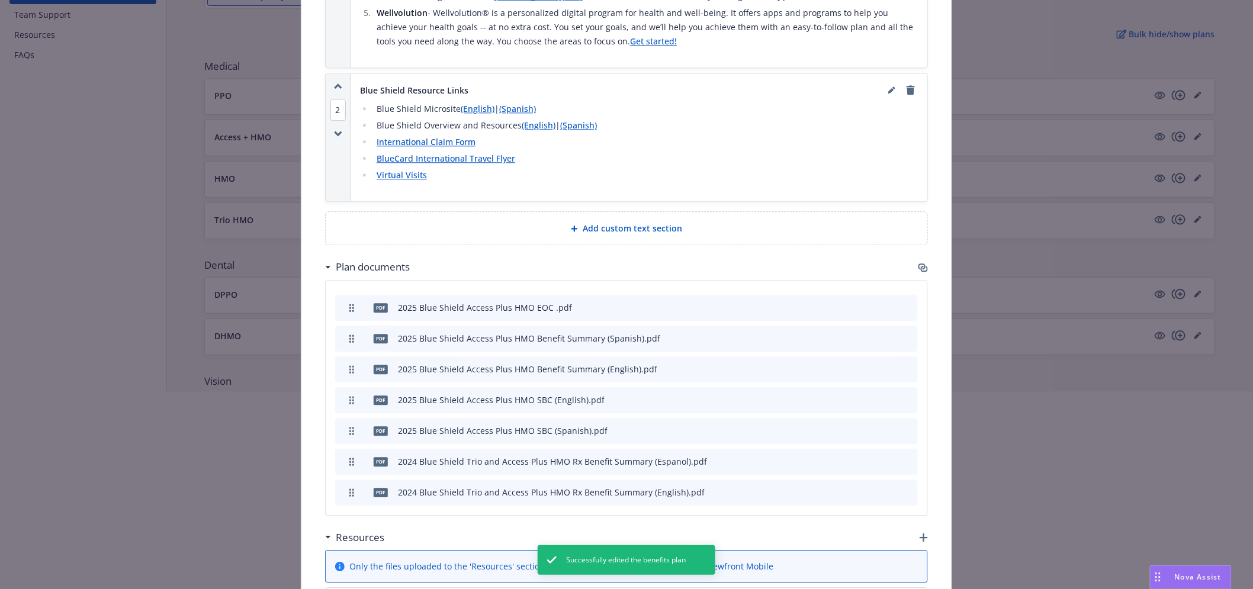
click at [912, 255] on div "Plan documents" at bounding box center [626, 267] width 603 height 25
click at [918, 263] on icon "button" at bounding box center [922, 267] width 9 height 9
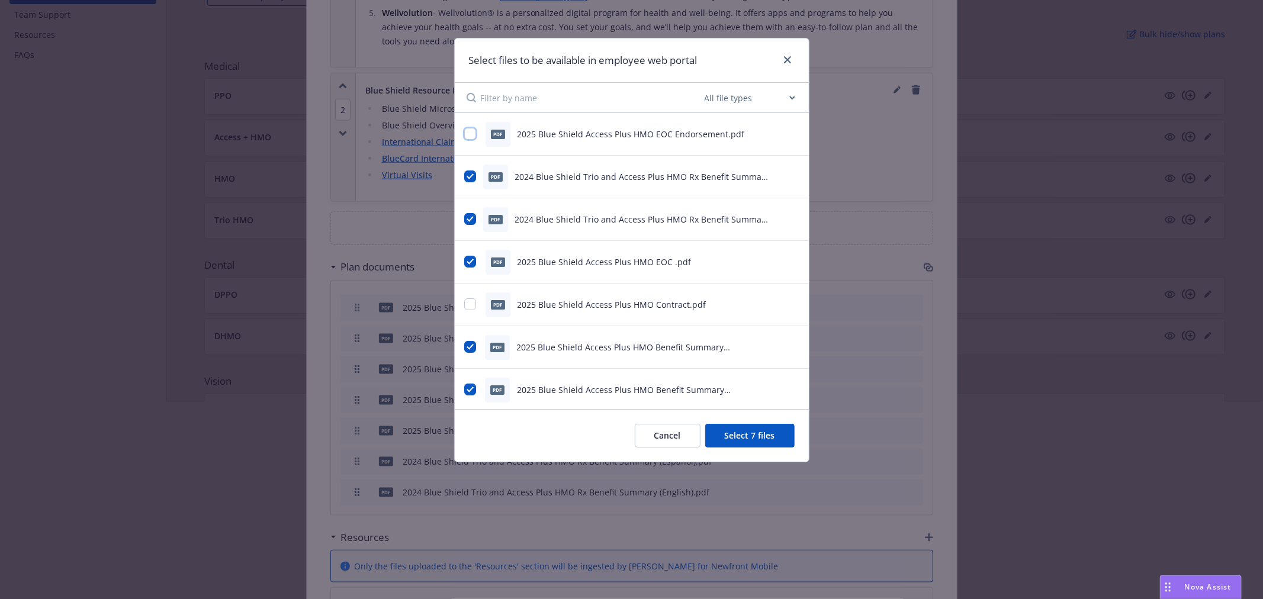
click at [468, 133] on input "checkbox" at bounding box center [470, 134] width 12 height 12
checkbox input "true"
click at [752, 440] on div at bounding box center [631, 440] width 1263 height 76
click at [749, 433] on div at bounding box center [631, 440] width 1263 height 76
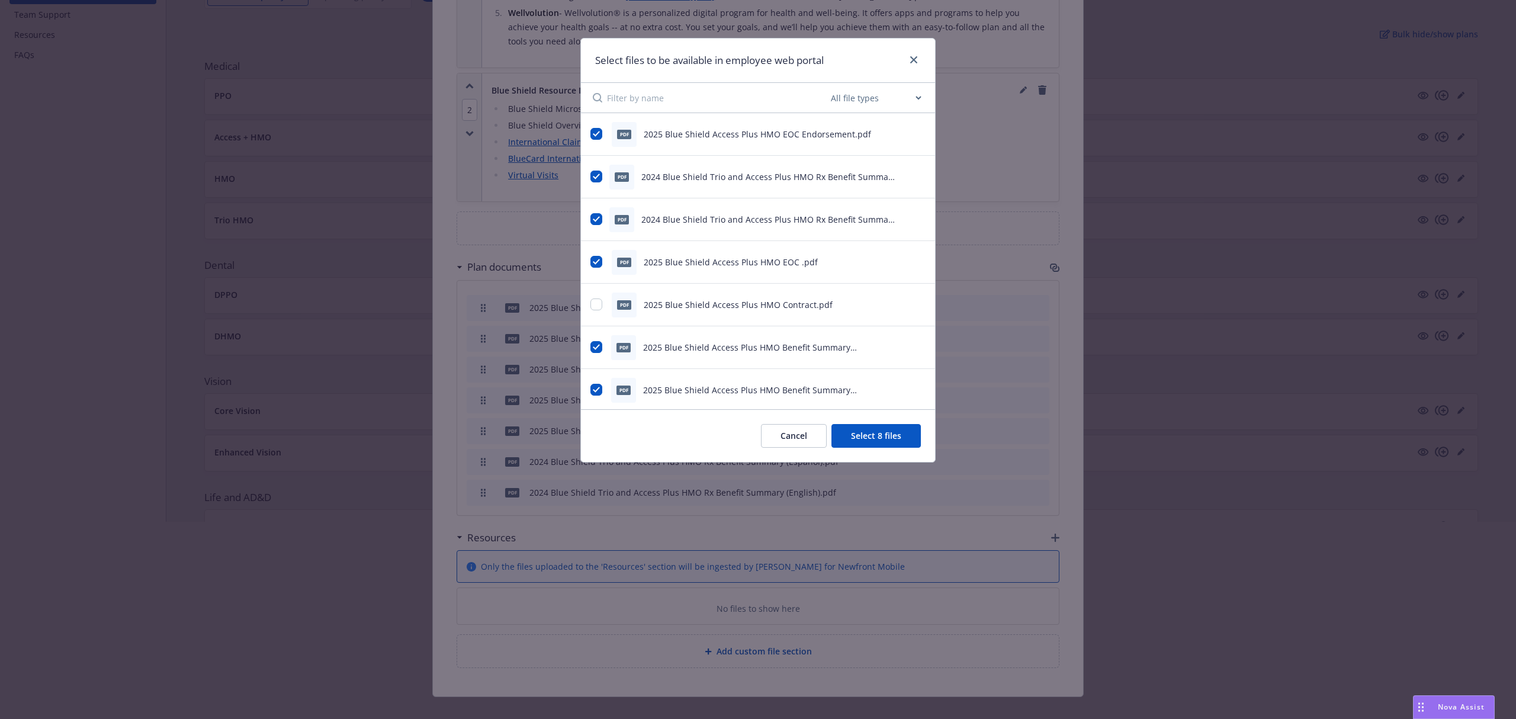
click at [875, 443] on button "Select 8 files" at bounding box center [875, 436] width 89 height 24
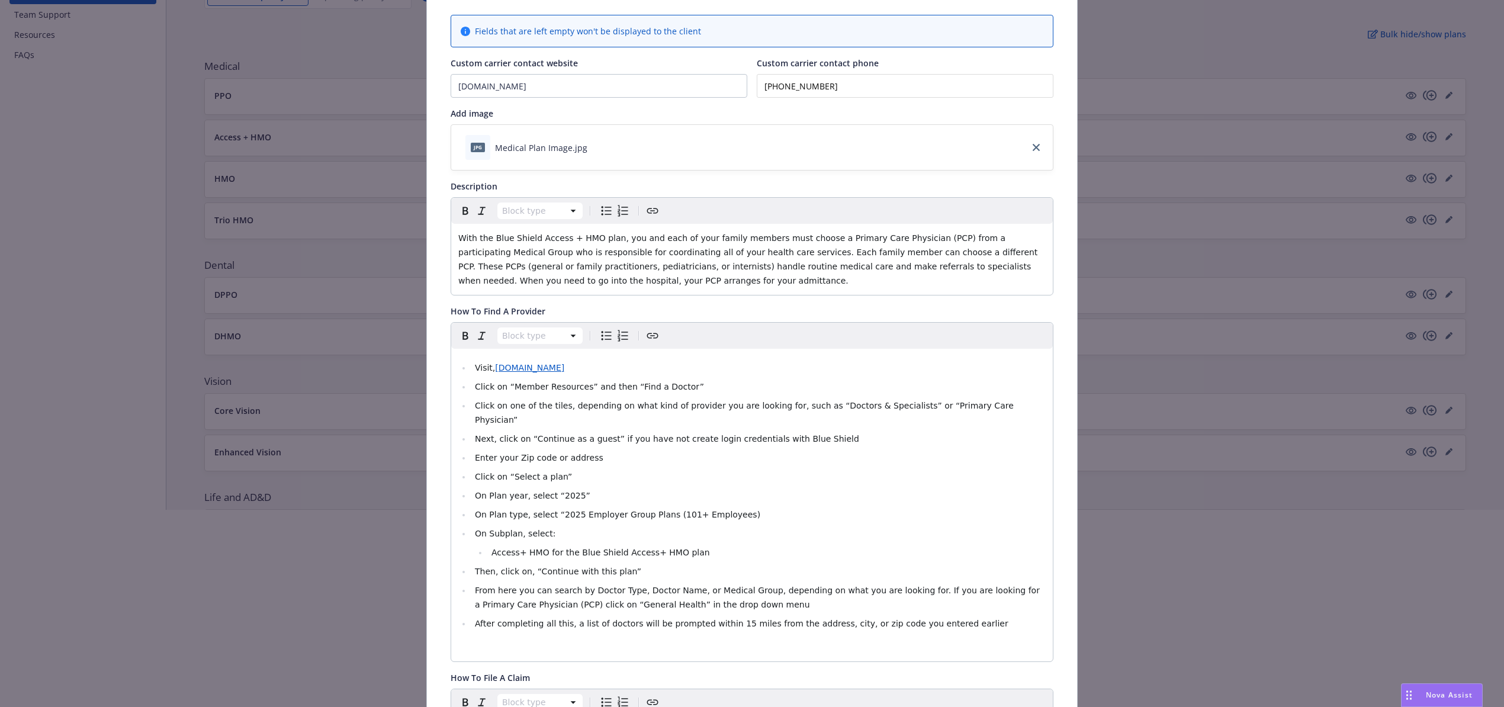
scroll to position [0, 0]
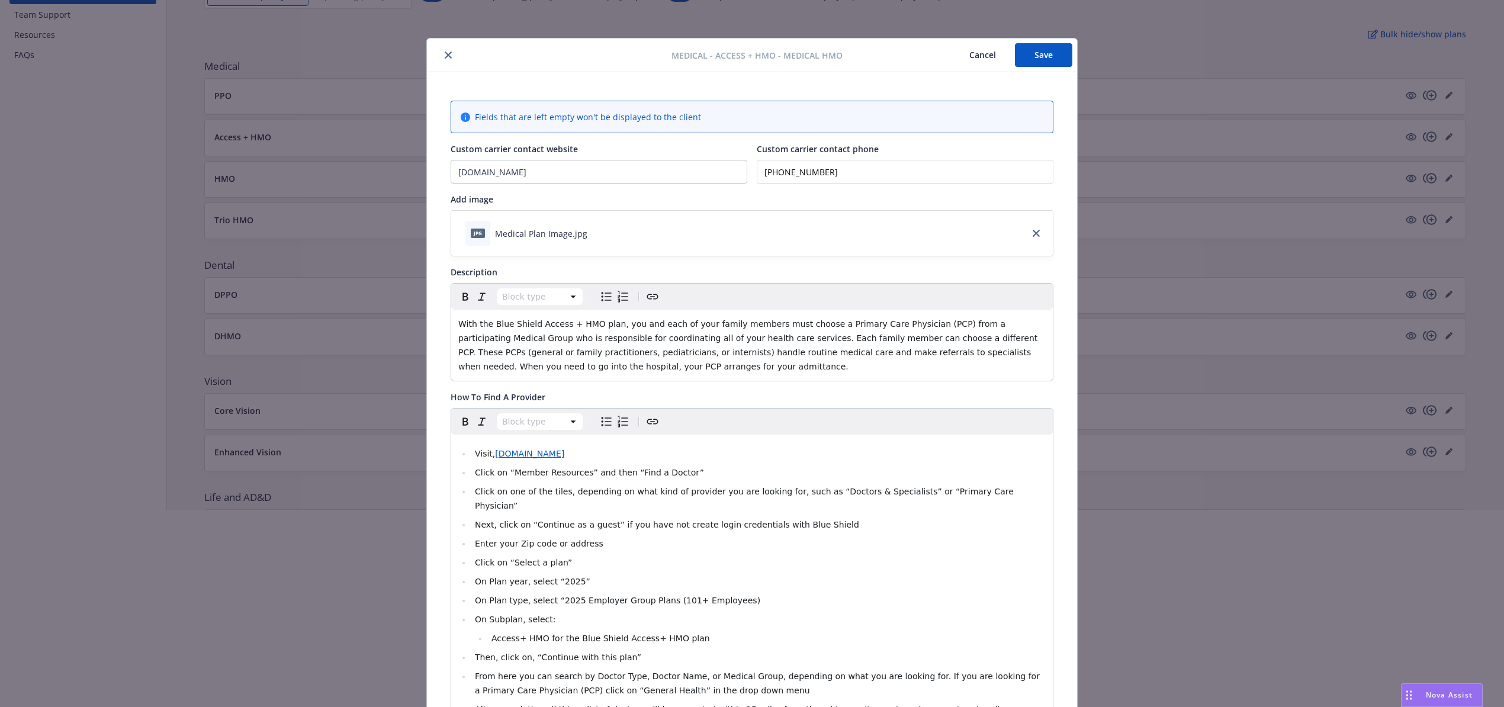
click at [1028, 52] on button "Save" at bounding box center [1043, 55] width 57 height 24
click at [445, 52] on icon "close" at bounding box center [448, 55] width 7 height 7
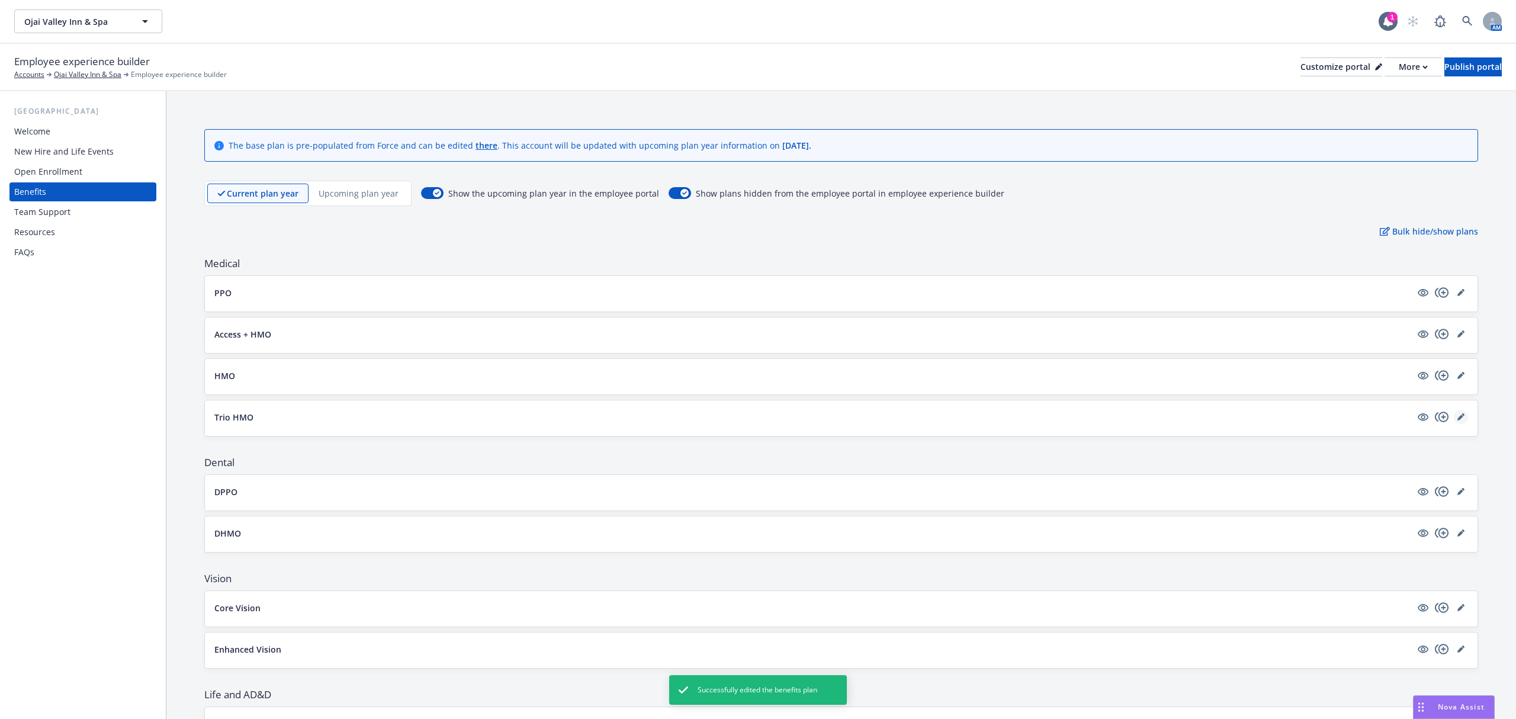
click at [1262, 415] on icon "editPencil" at bounding box center [1460, 416] width 7 height 7
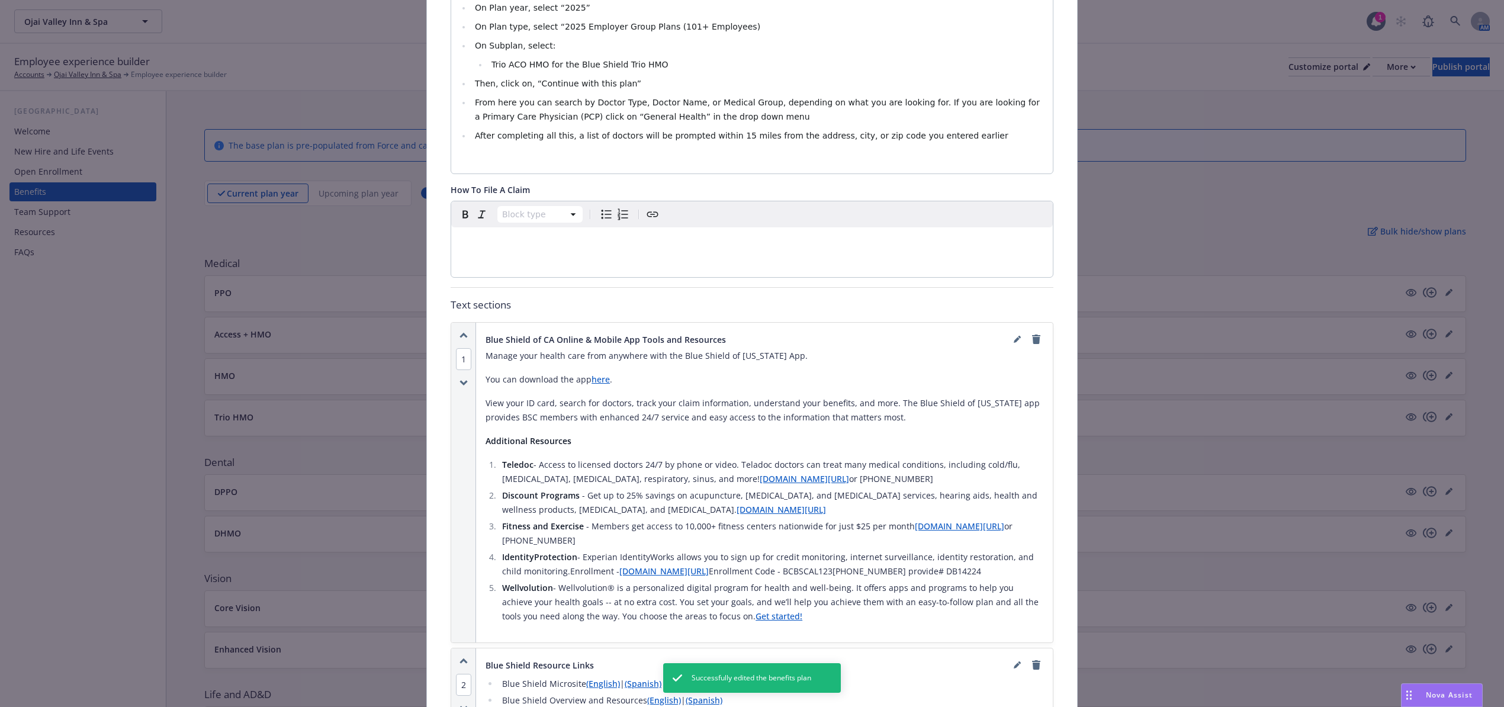
scroll to position [1137, 0]
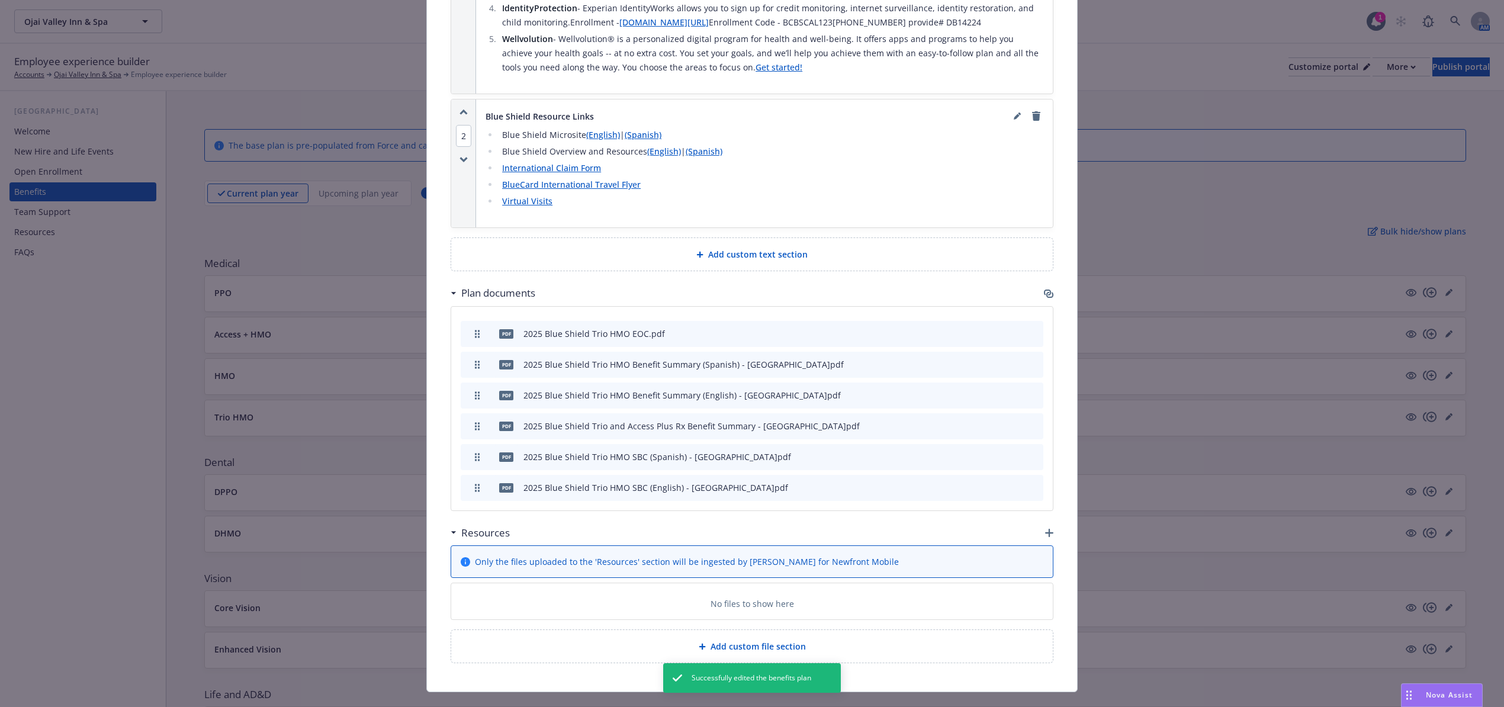
click at [1045, 289] on icon "button" at bounding box center [1048, 293] width 9 height 9
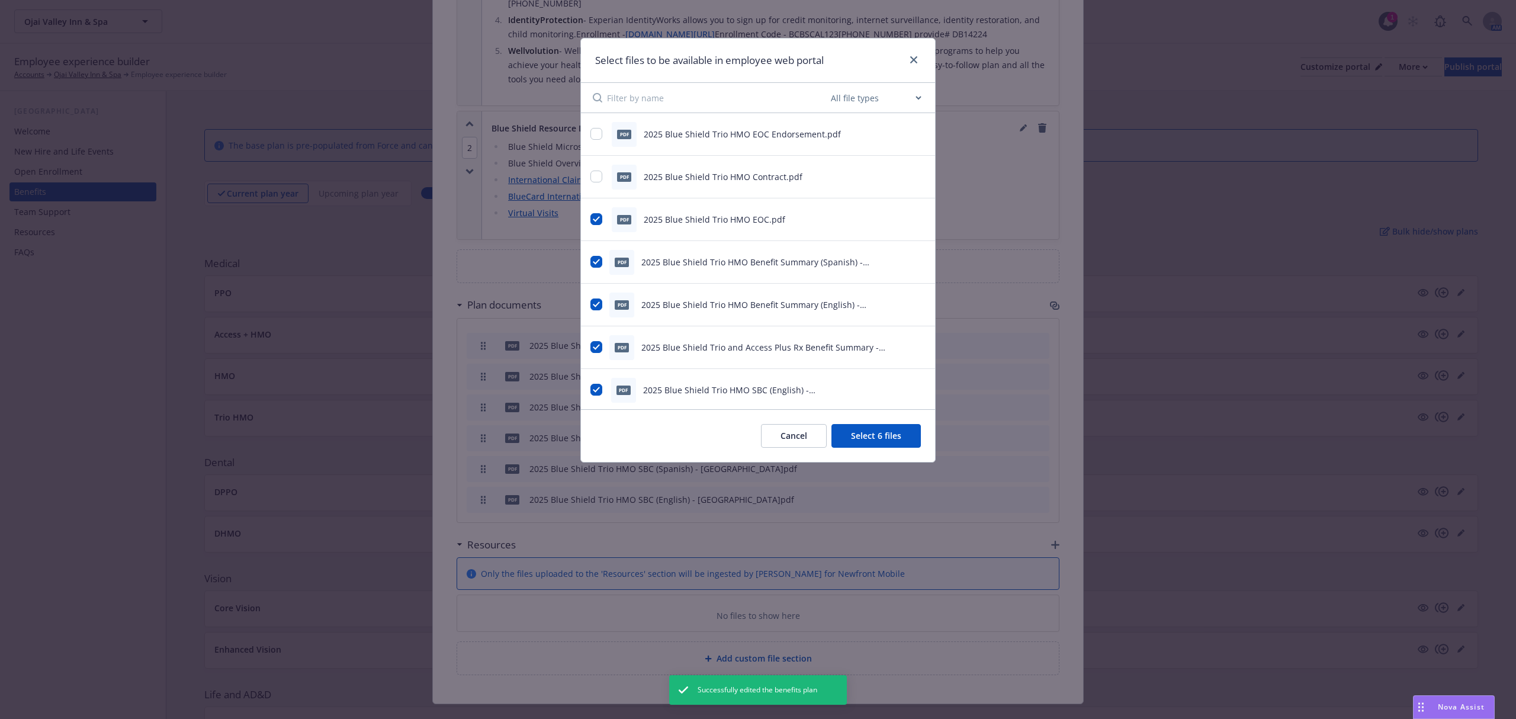
click at [613, 141] on div "pdf" at bounding box center [624, 134] width 25 height 25
click at [600, 139] on div "pdf 2025 Blue Shield Trio HMO EOC Endorsement.pdf" at bounding box center [742, 134] width 305 height 25
click at [599, 139] on input "checkbox" at bounding box center [596, 134] width 12 height 12
checkbox input "true"
click at [884, 431] on button "Select 7 files" at bounding box center [875, 436] width 89 height 24
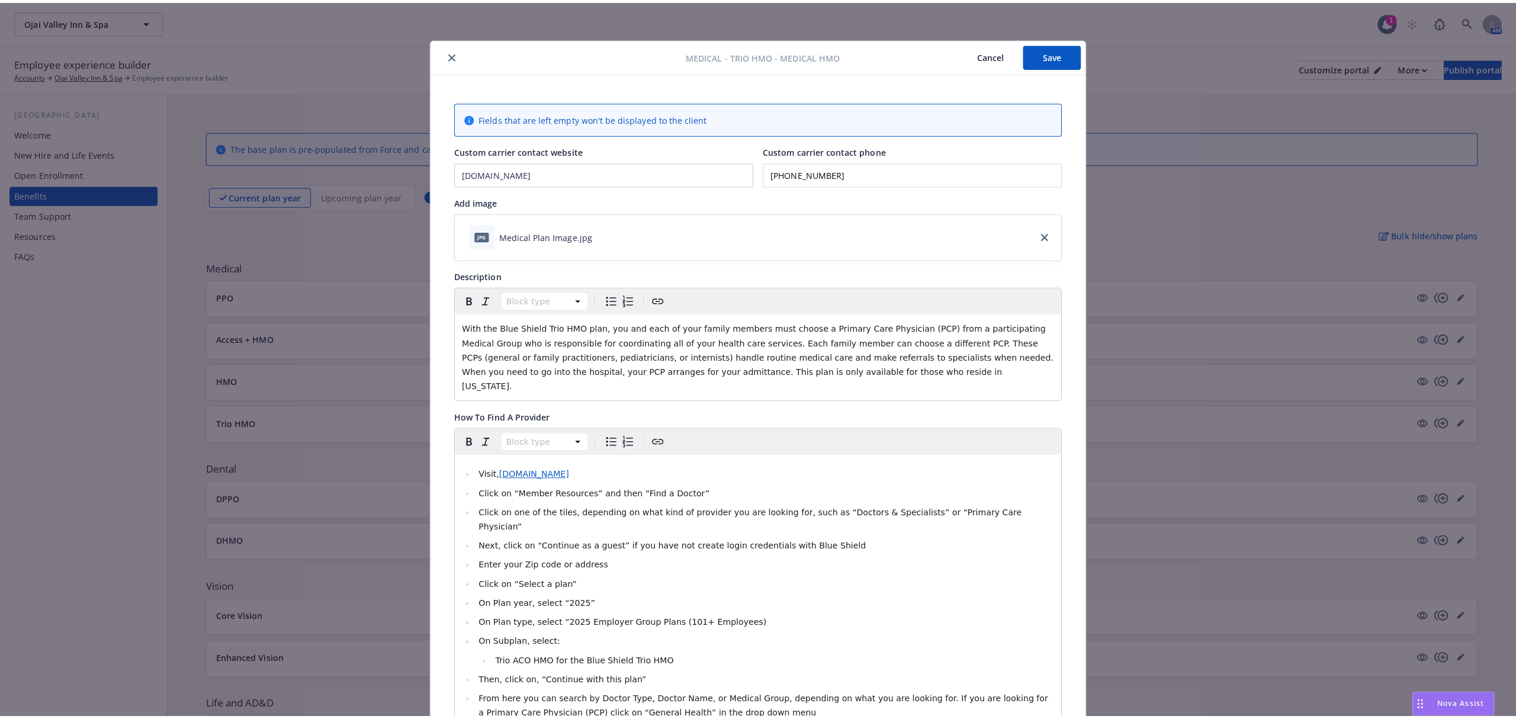
scroll to position [0, 0]
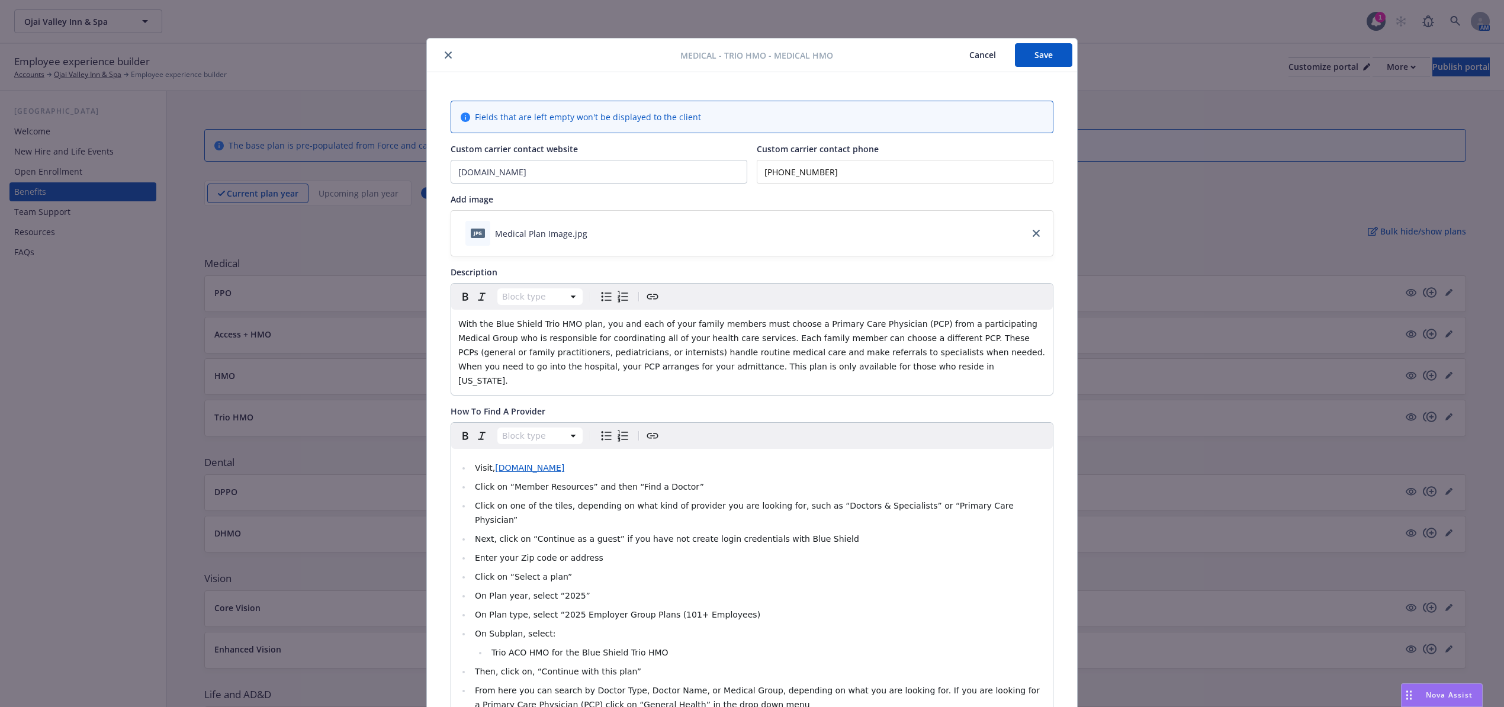
click at [1043, 60] on button "Save" at bounding box center [1043, 55] width 57 height 24
click at [441, 53] on button "close" at bounding box center [448, 55] width 14 height 14
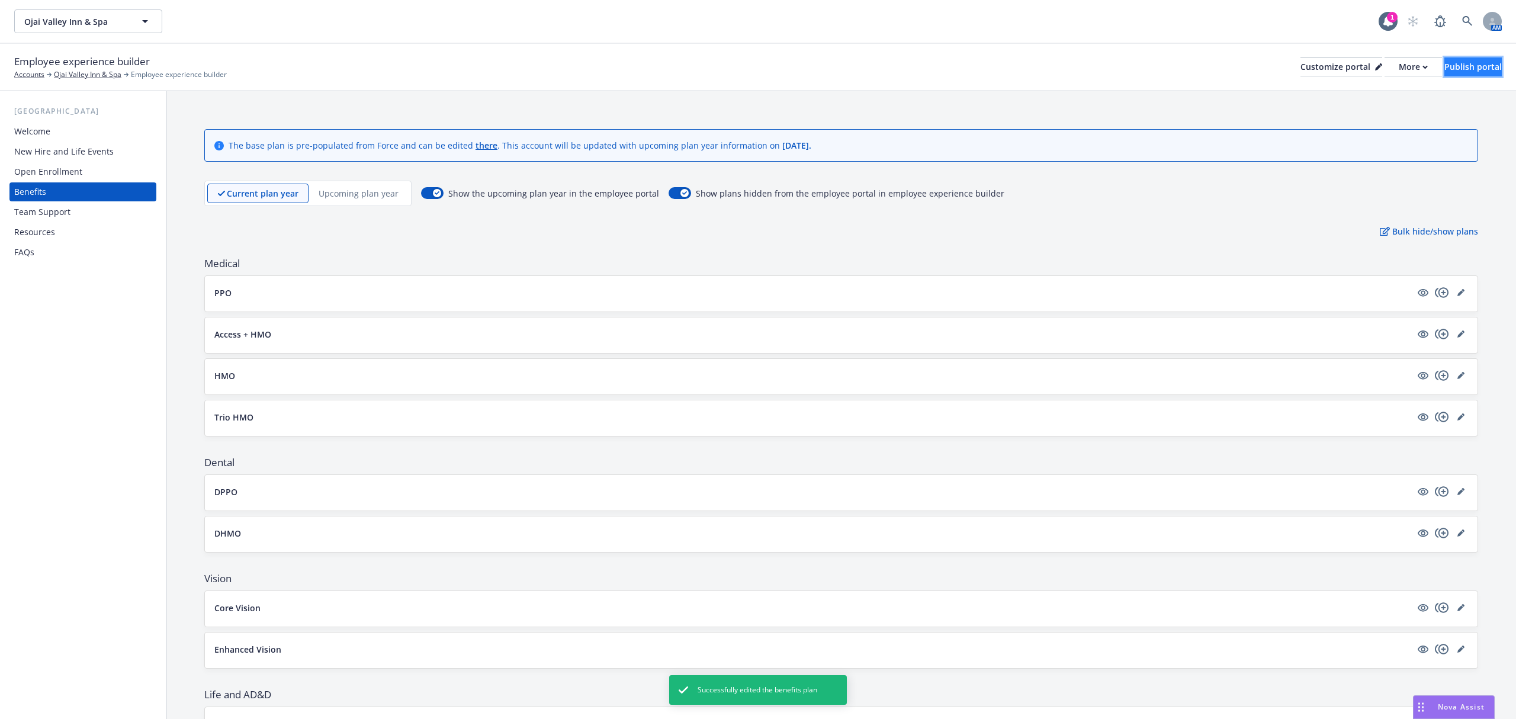
click at [1262, 64] on div "Publish portal" at bounding box center [1472, 67] width 57 height 18
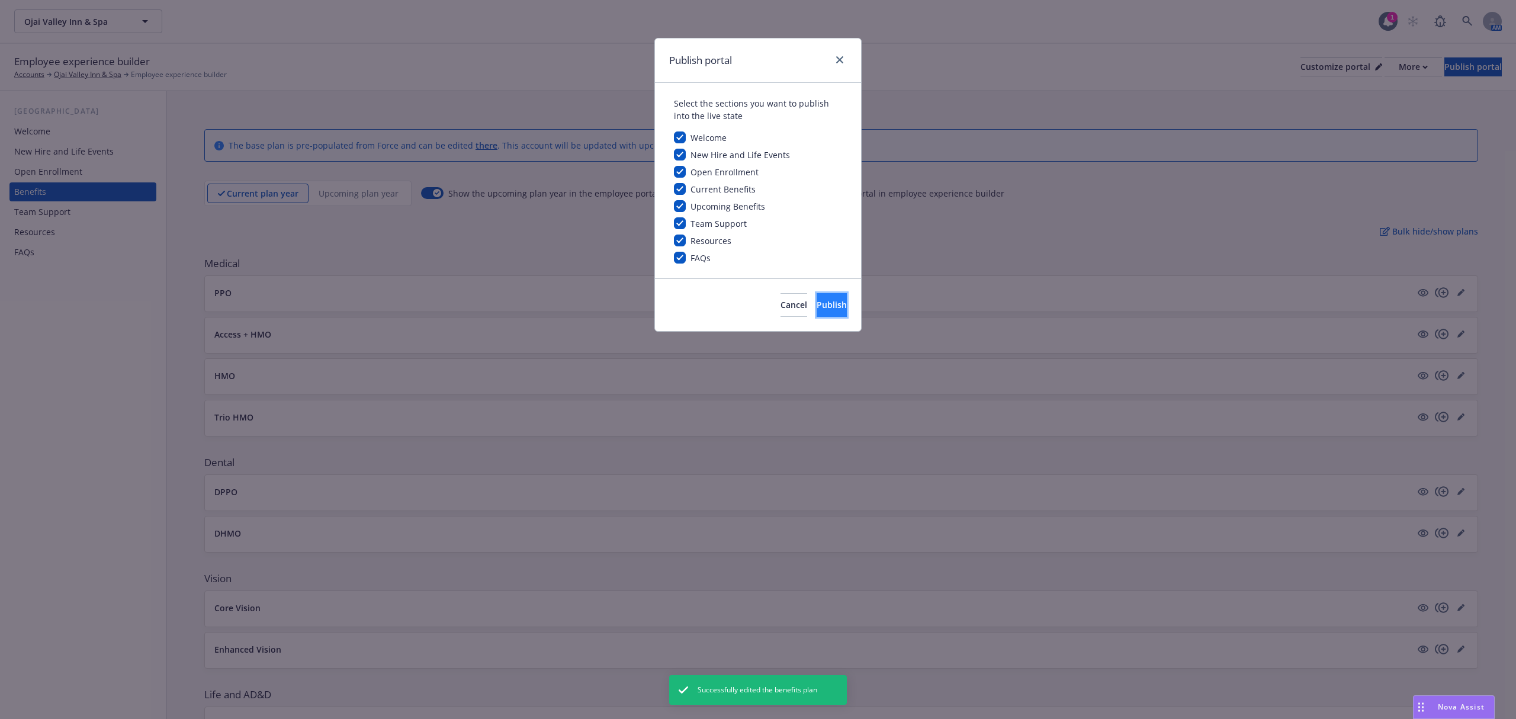
click at [839, 304] on button "Publish" at bounding box center [831, 305] width 30 height 24
